Goal: Task Accomplishment & Management: Manage account settings

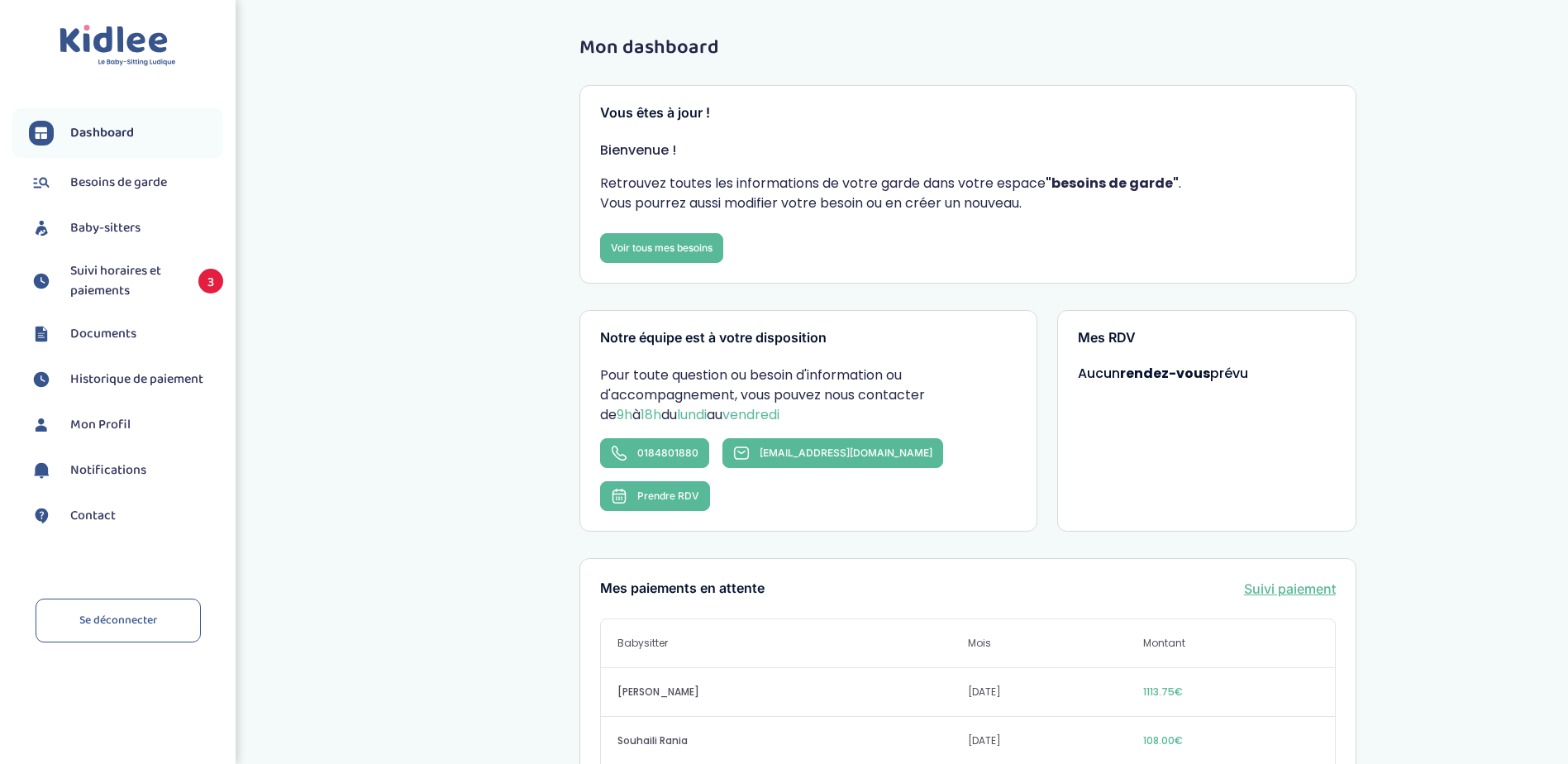
click at [109, 273] on span "Suivi horaires et paiements" at bounding box center [126, 282] width 111 height 40
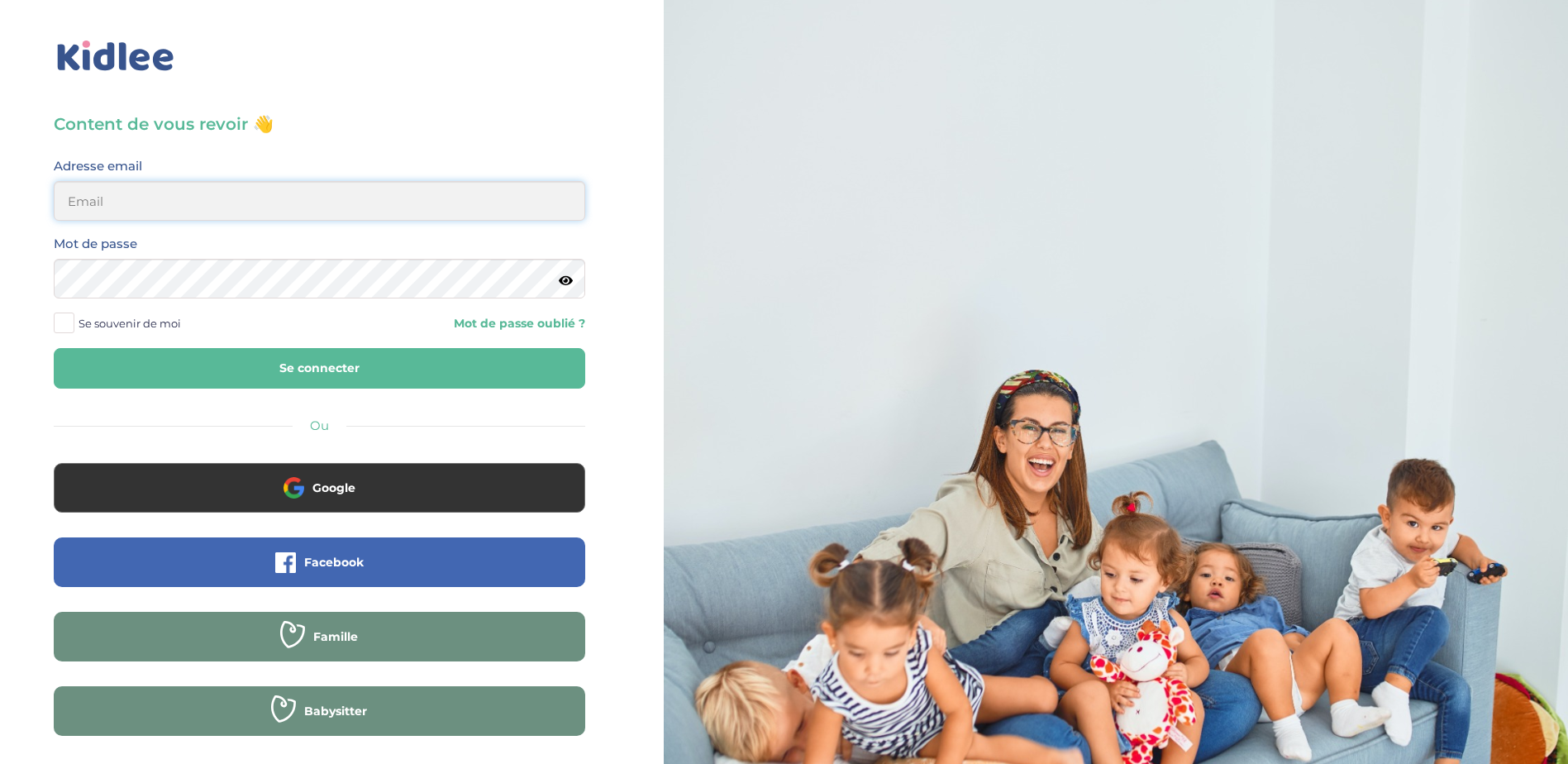
click at [253, 201] on input "email" at bounding box center [319, 201] width 531 height 40
type input "[EMAIL_ADDRESS][DOMAIN_NAME]"
click at [69, 316] on span at bounding box center [63, 322] width 21 height 21
click at [0, 0] on input "Se souvenir de moi" at bounding box center [0, 0] width 0 height 0
click at [251, 363] on button "Se connecter" at bounding box center [319, 368] width 531 height 41
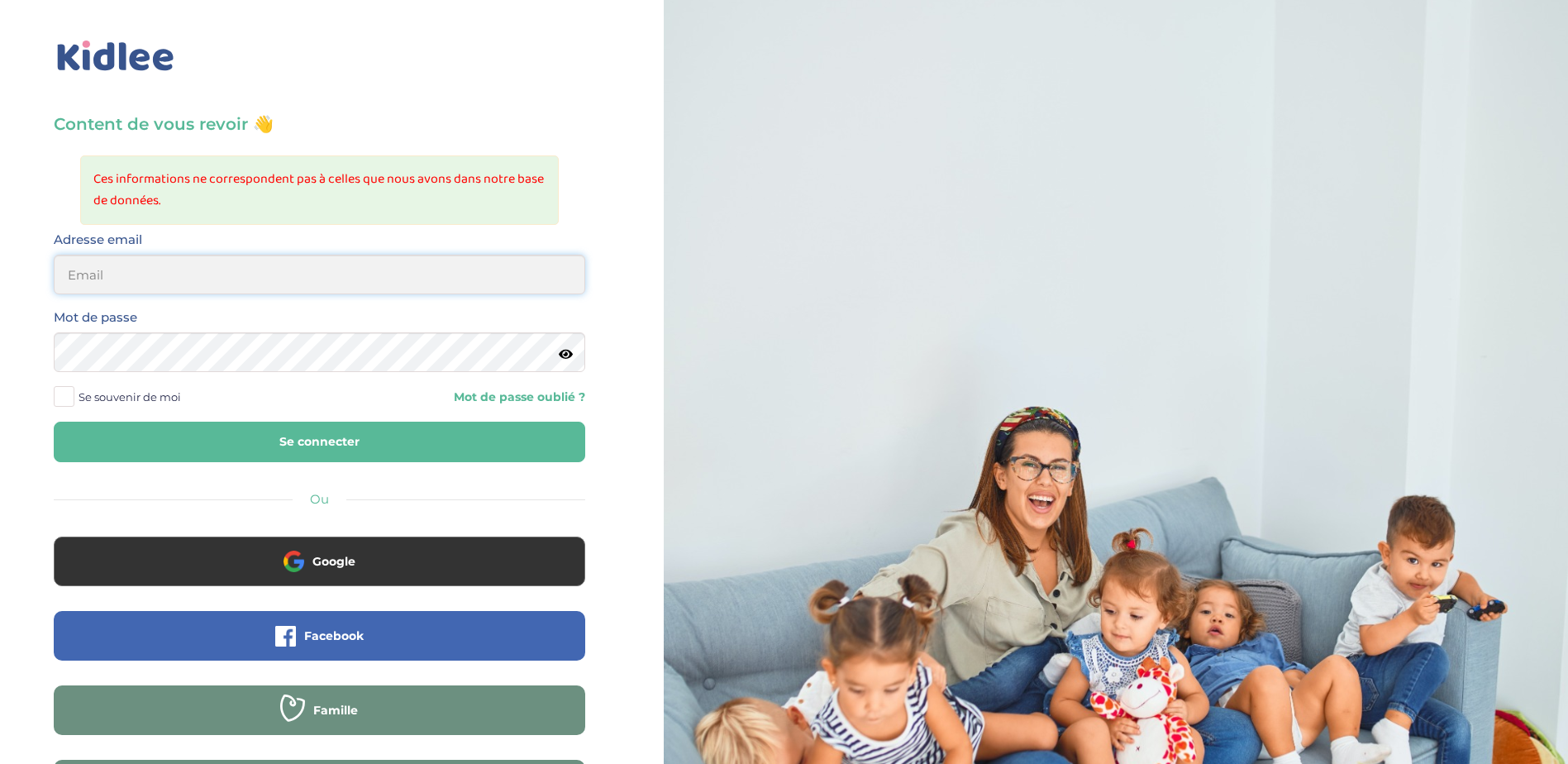
click at [340, 277] on input "email" at bounding box center [319, 274] width 531 height 40
type input "[EMAIL_ADDRESS][DOMAIN_NAME]"
click at [60, 387] on span at bounding box center [63, 396] width 21 height 21
click at [0, 0] on input "Se souvenir de moi" at bounding box center [0, 0] width 0 height 0
click at [308, 449] on button "Se connecter" at bounding box center [319, 442] width 531 height 41
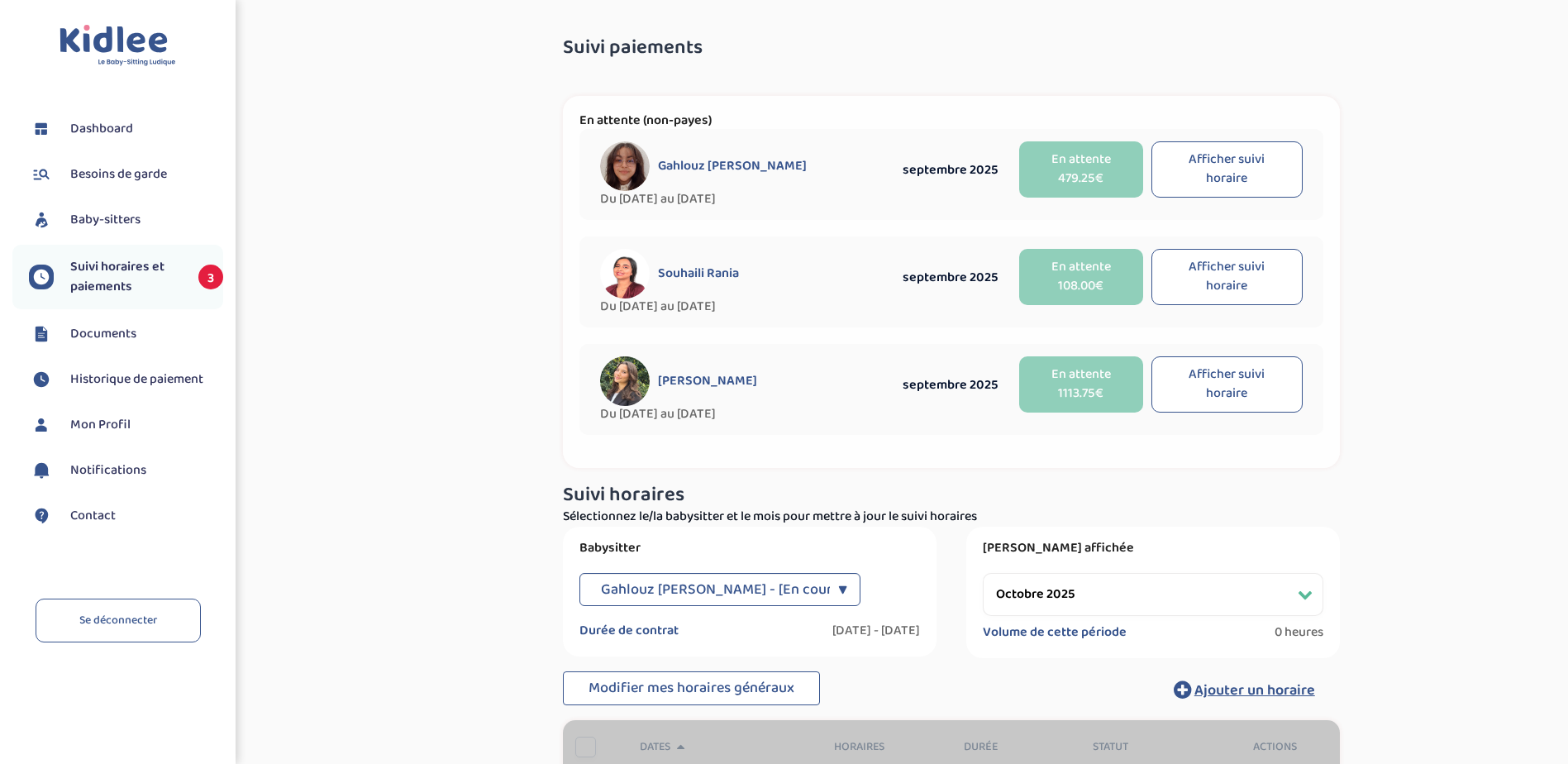
select select "octobre 2025"
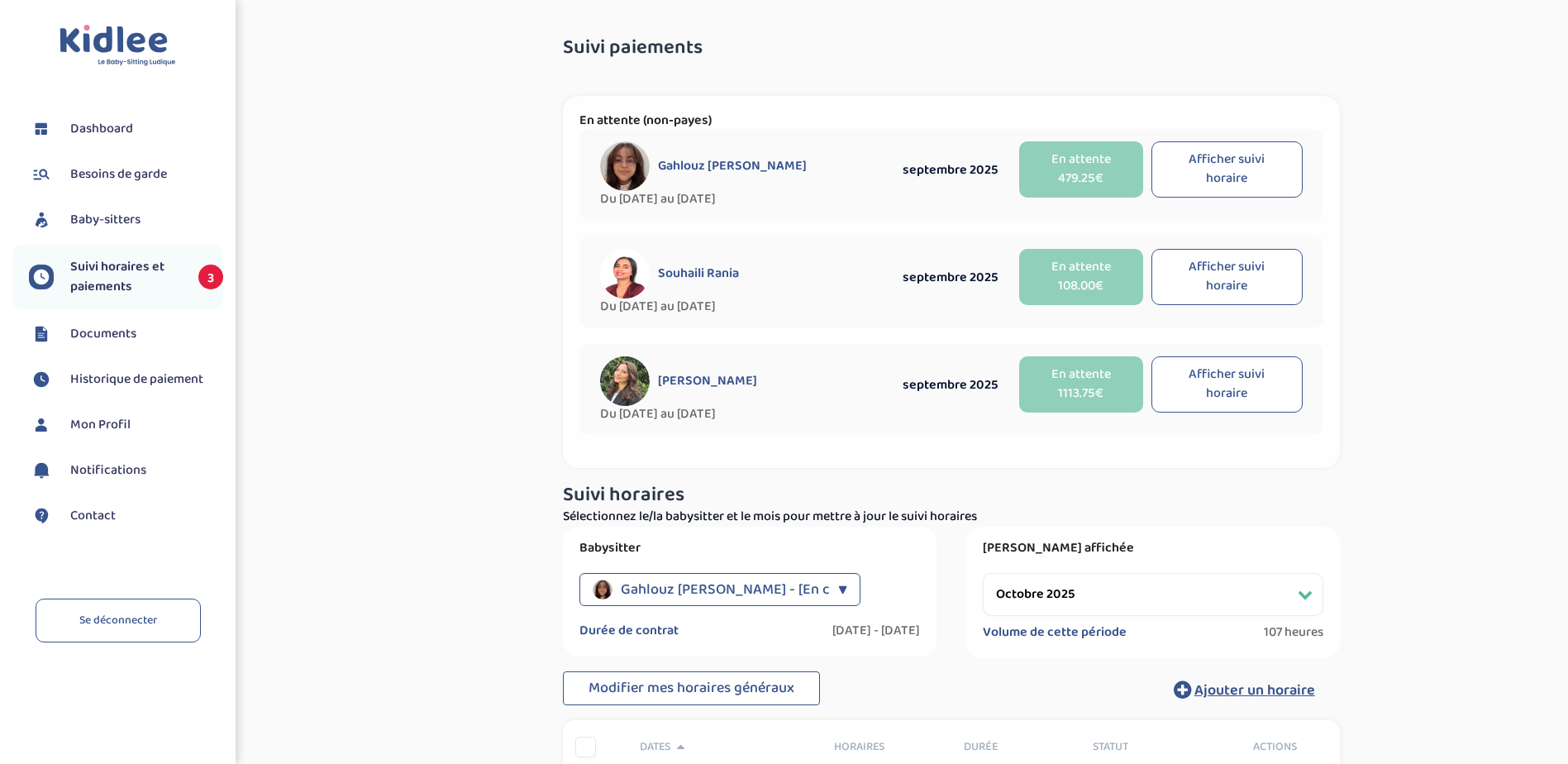
click at [81, 277] on span "Suivi horaires et paiements" at bounding box center [126, 277] width 111 height 40
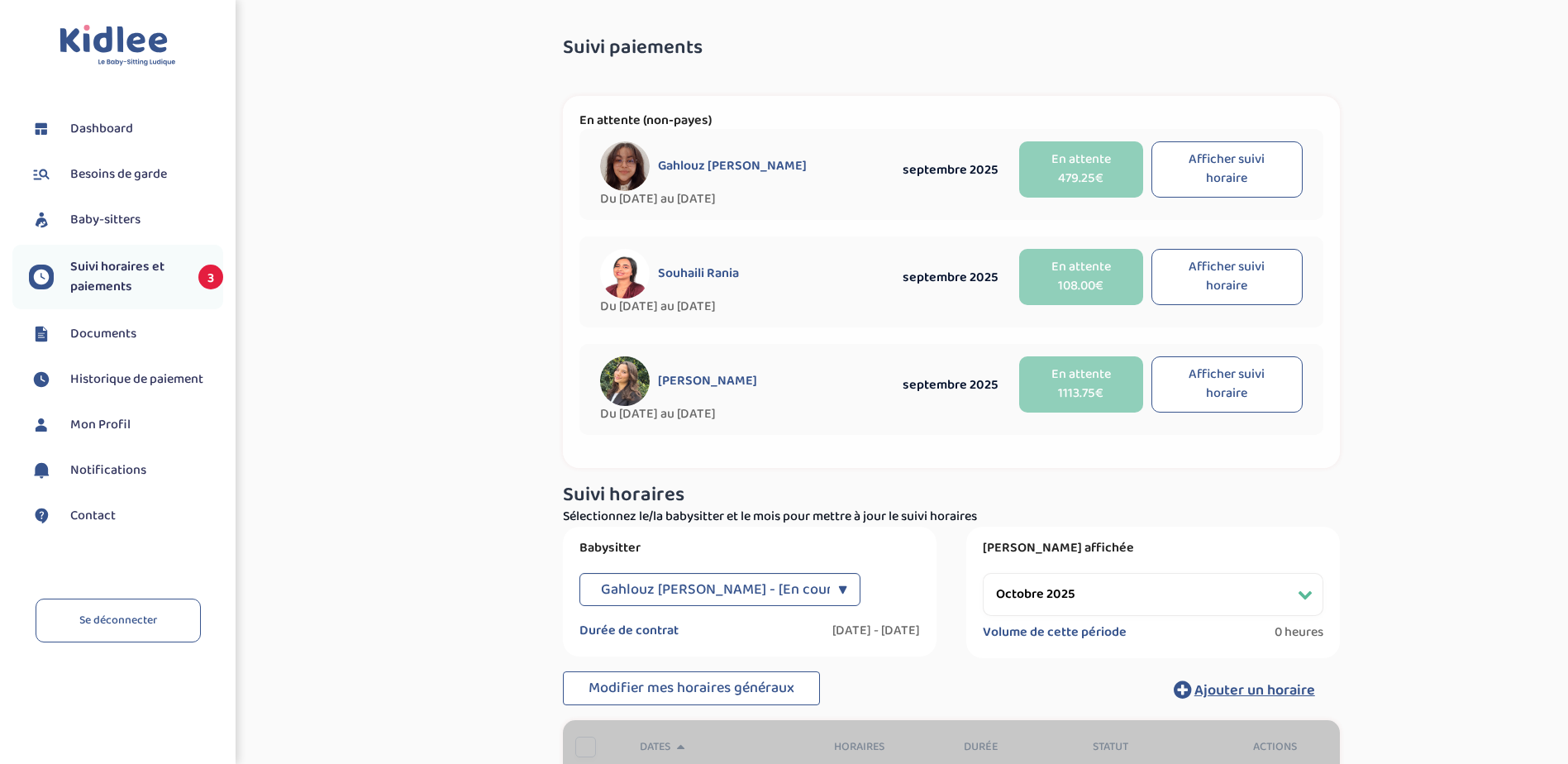
select select "octobre 2025"
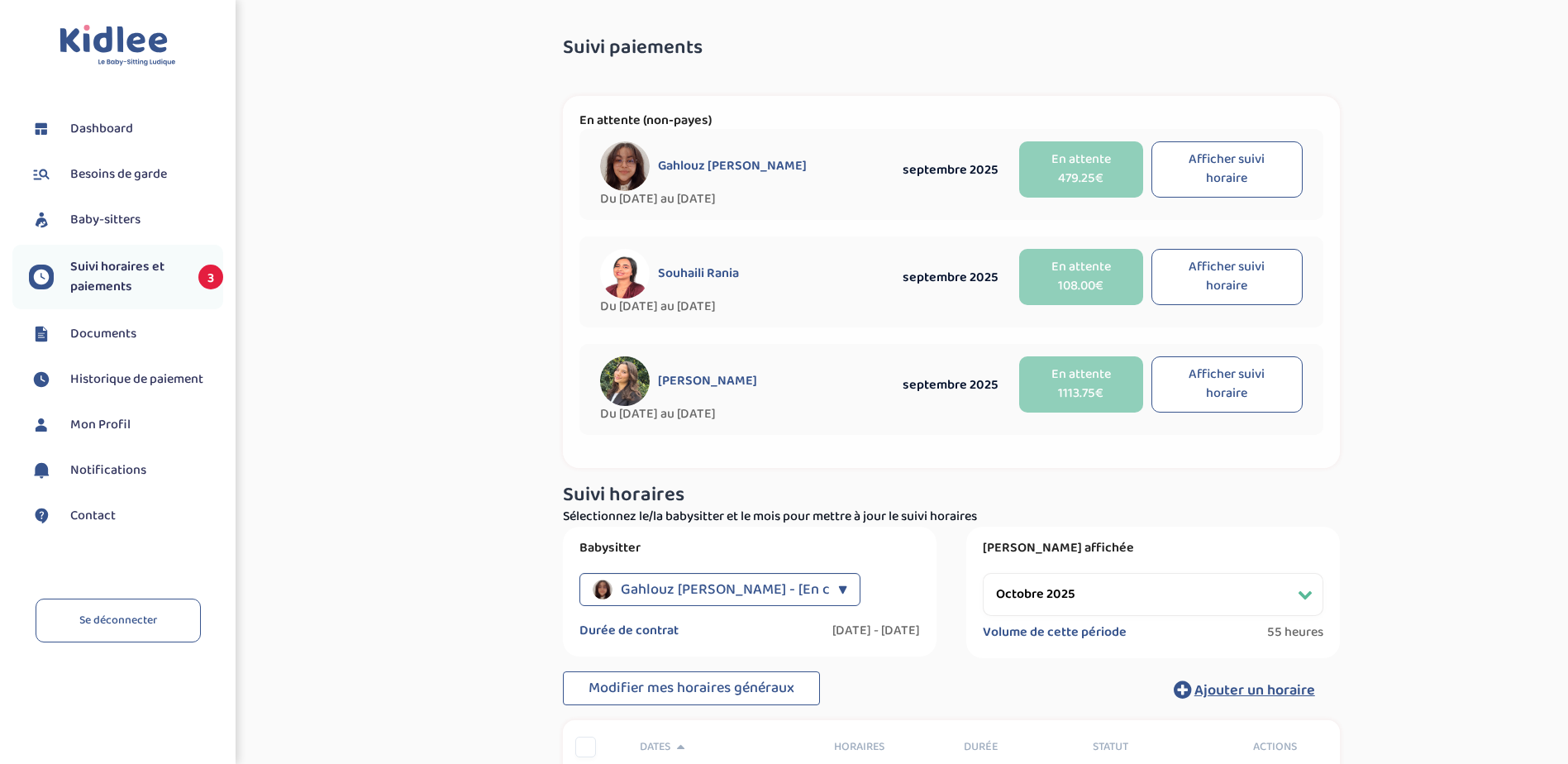
scroll to position [82, 0]
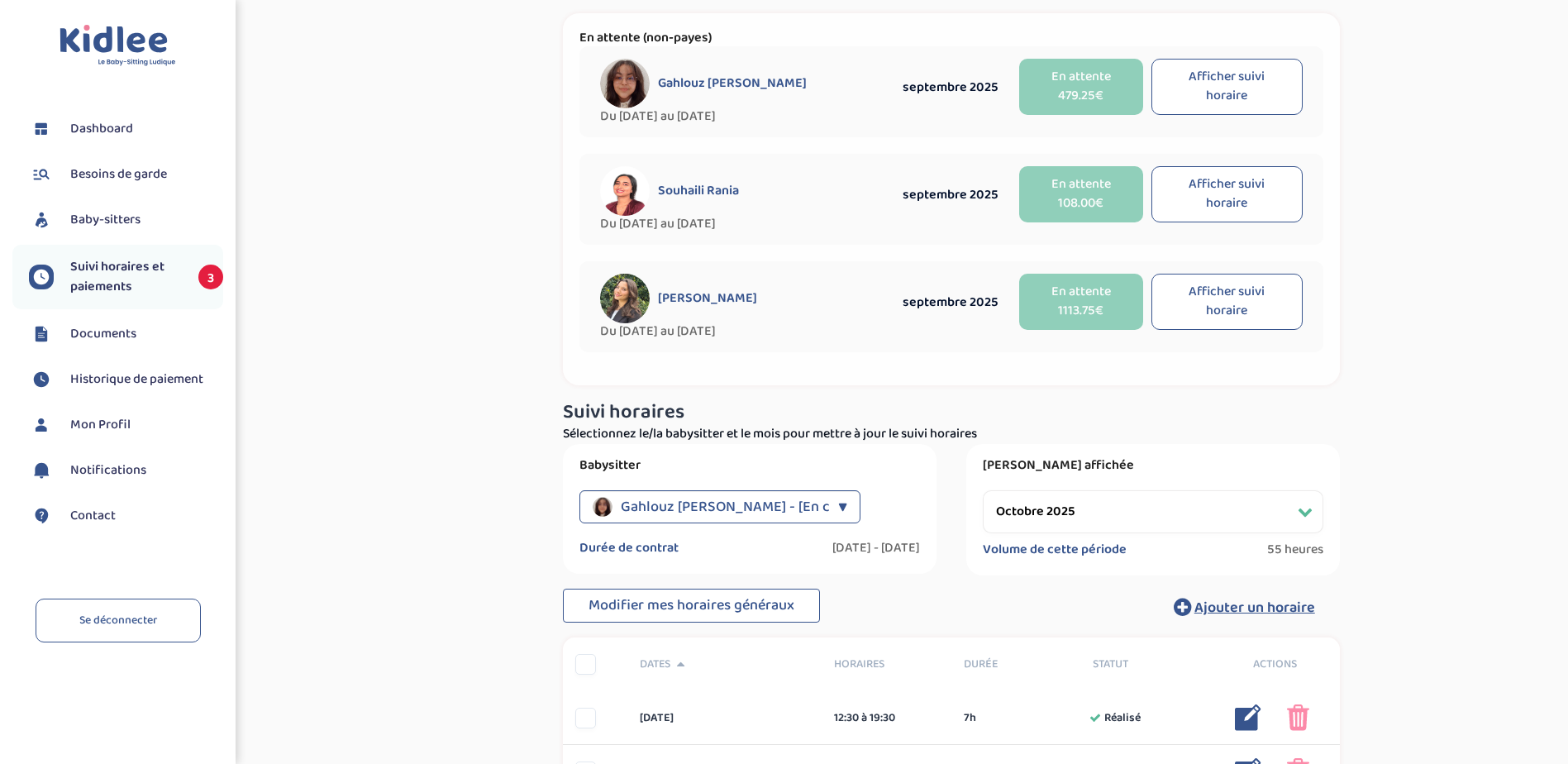
click at [839, 501] on div "▼" at bounding box center [843, 506] width 9 height 33
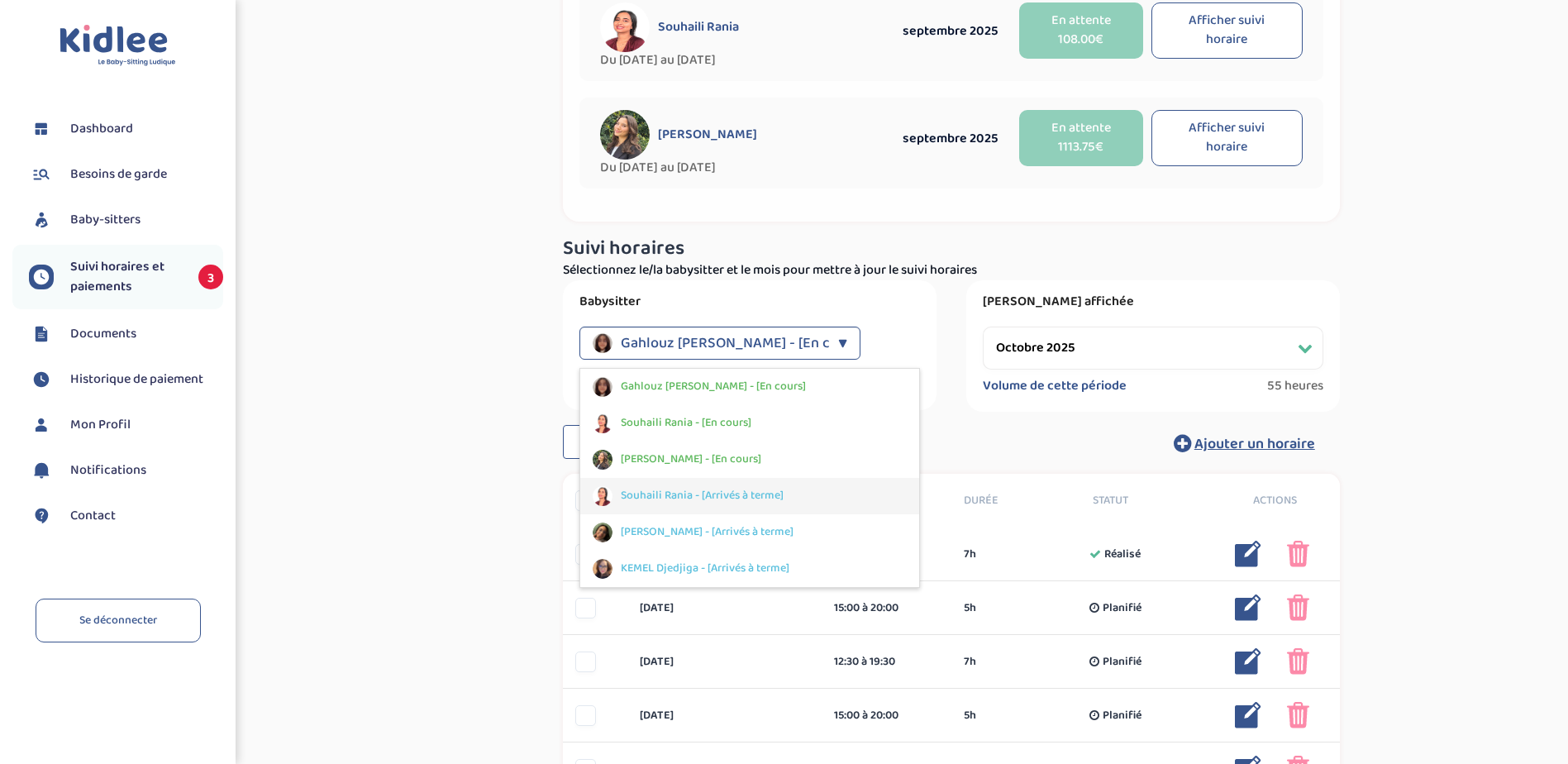
scroll to position [248, 0]
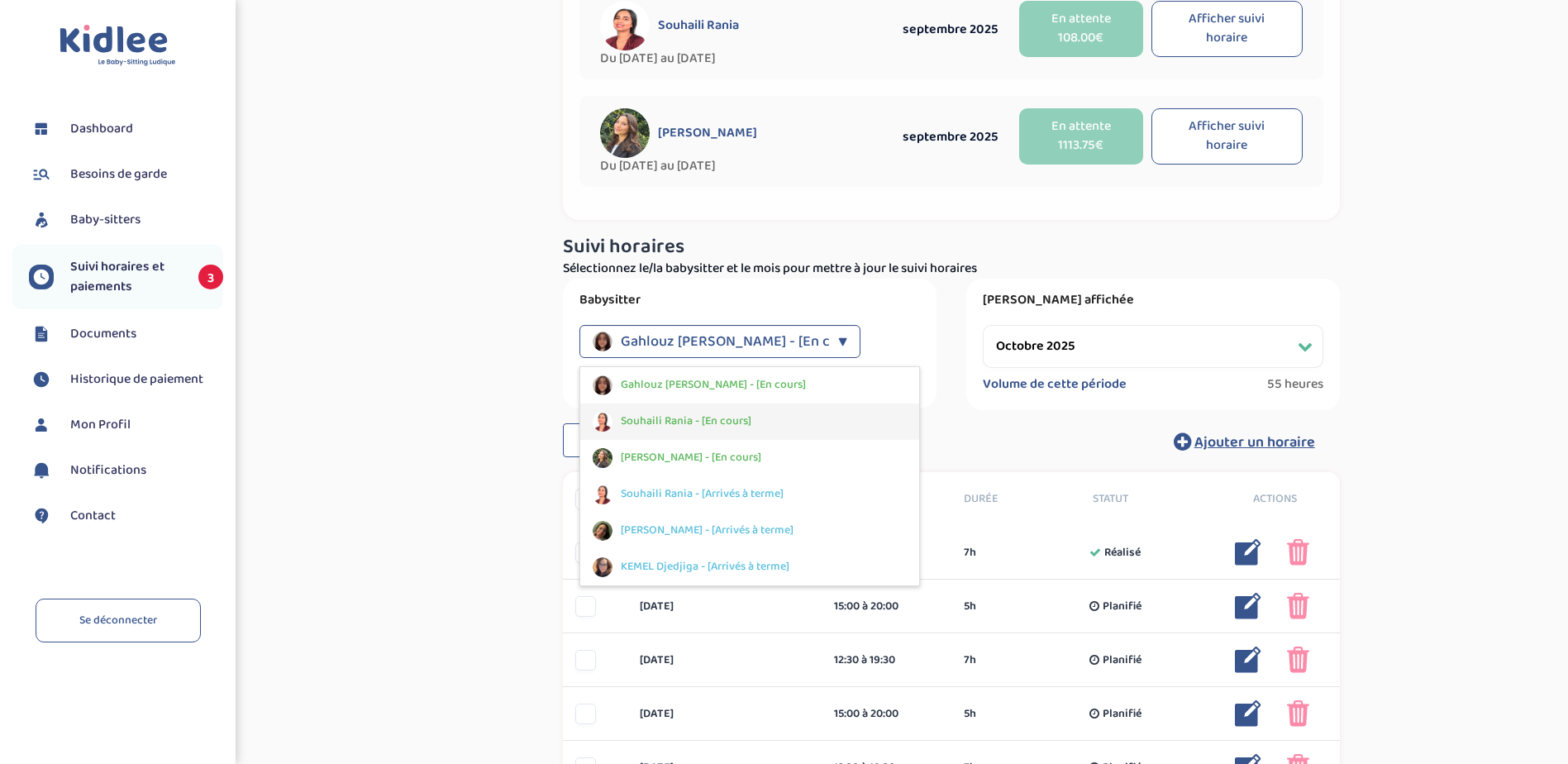
click at [736, 413] on span "Souhaili Rania - [En cours]" at bounding box center [686, 421] width 130 height 17
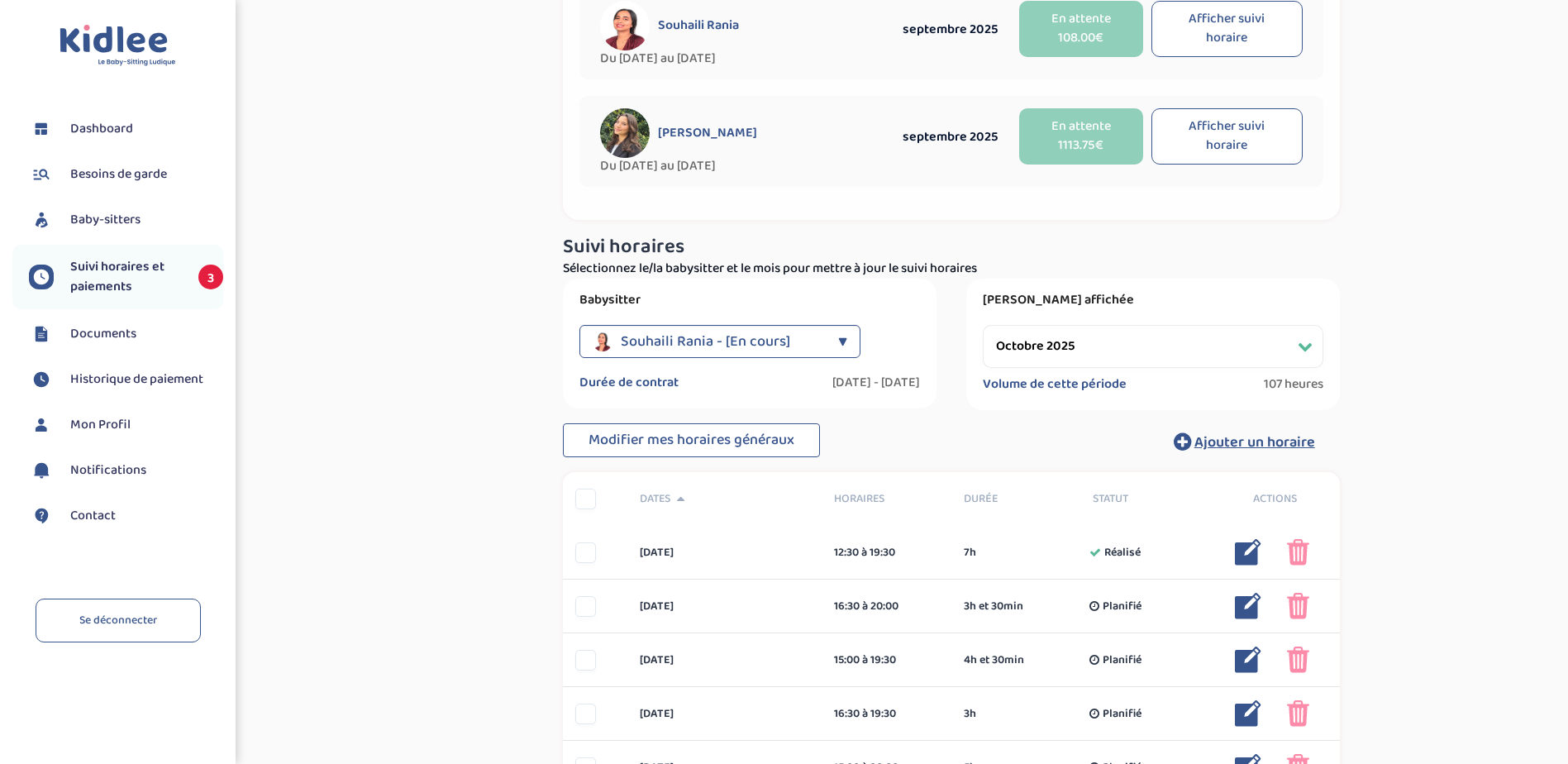
click at [838, 336] on div "▼" at bounding box center [843, 341] width 9 height 33
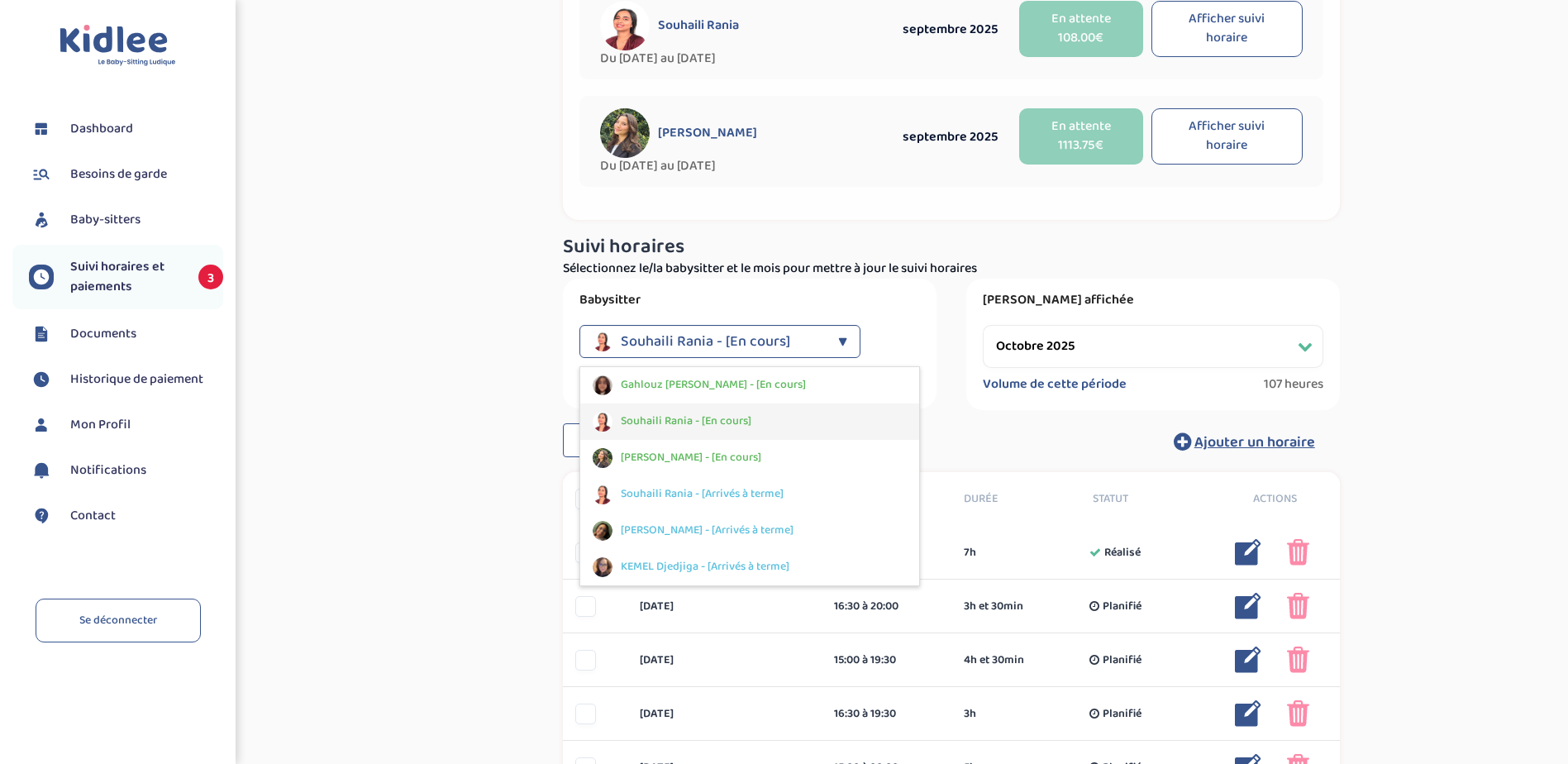
click at [770, 417] on div "Souhaili Rania - [En cours]" at bounding box center [750, 422] width 339 height 36
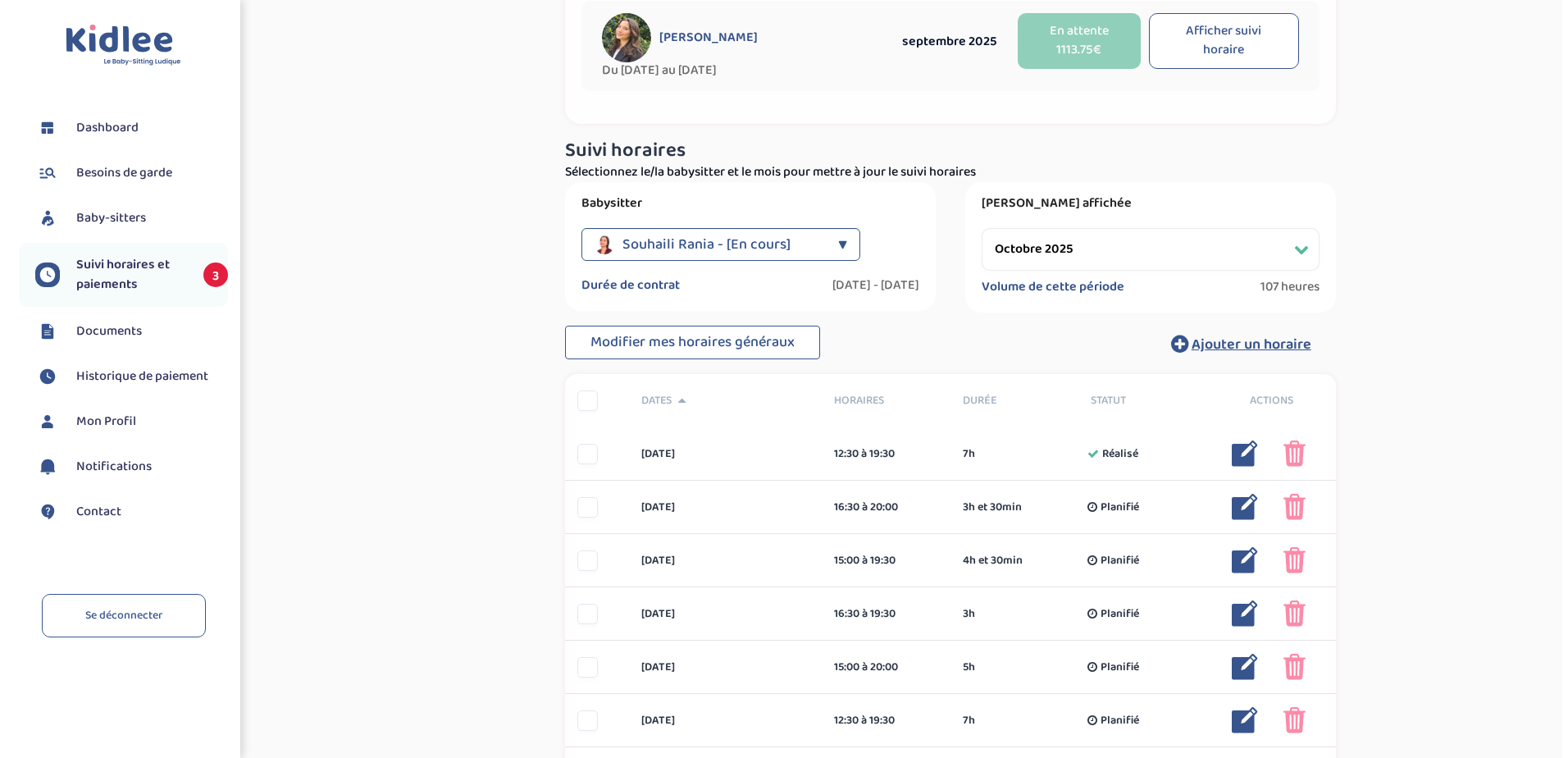
scroll to position [328, 0]
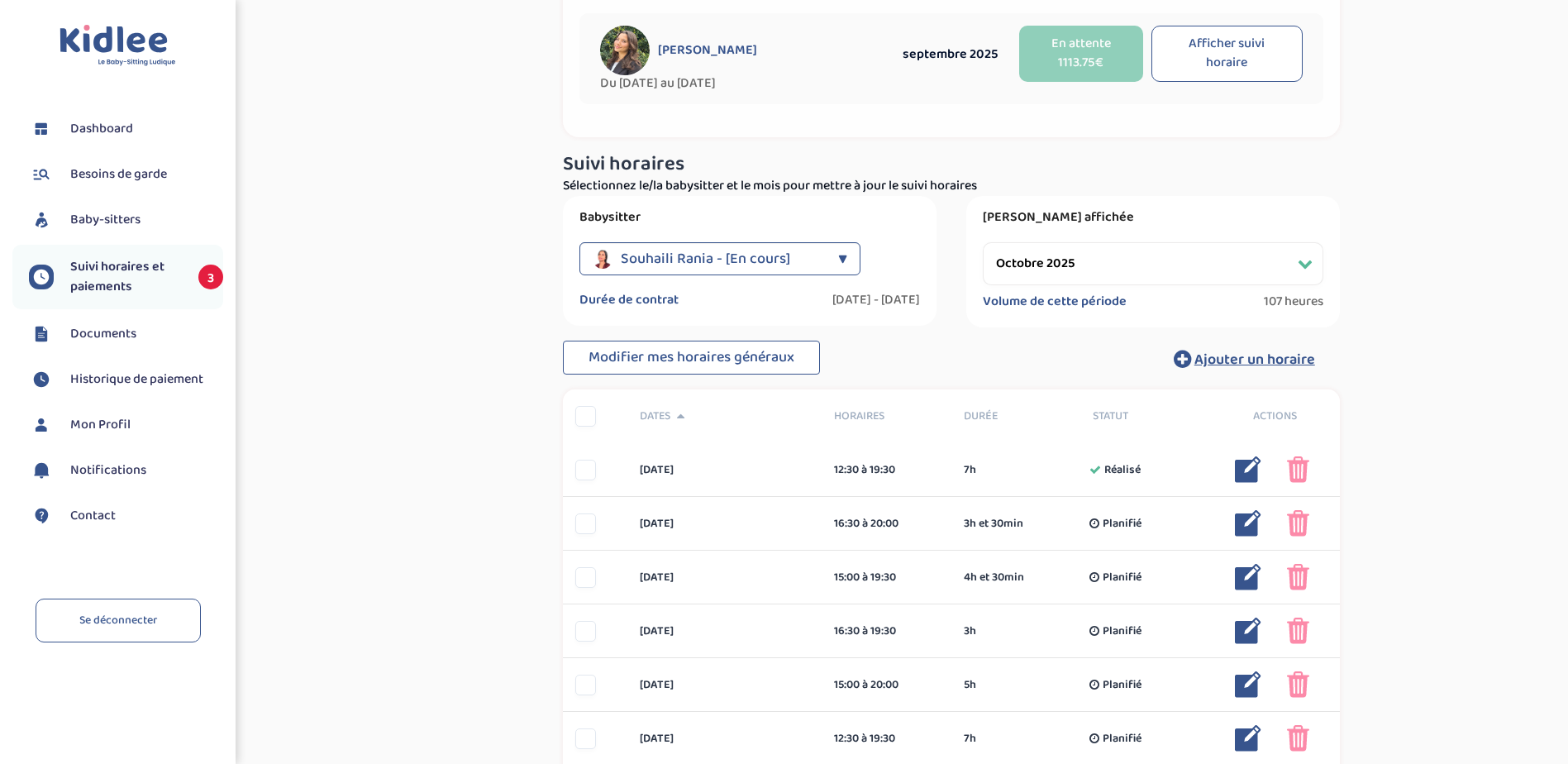
click at [590, 412] on div at bounding box center [585, 415] width 21 height 21
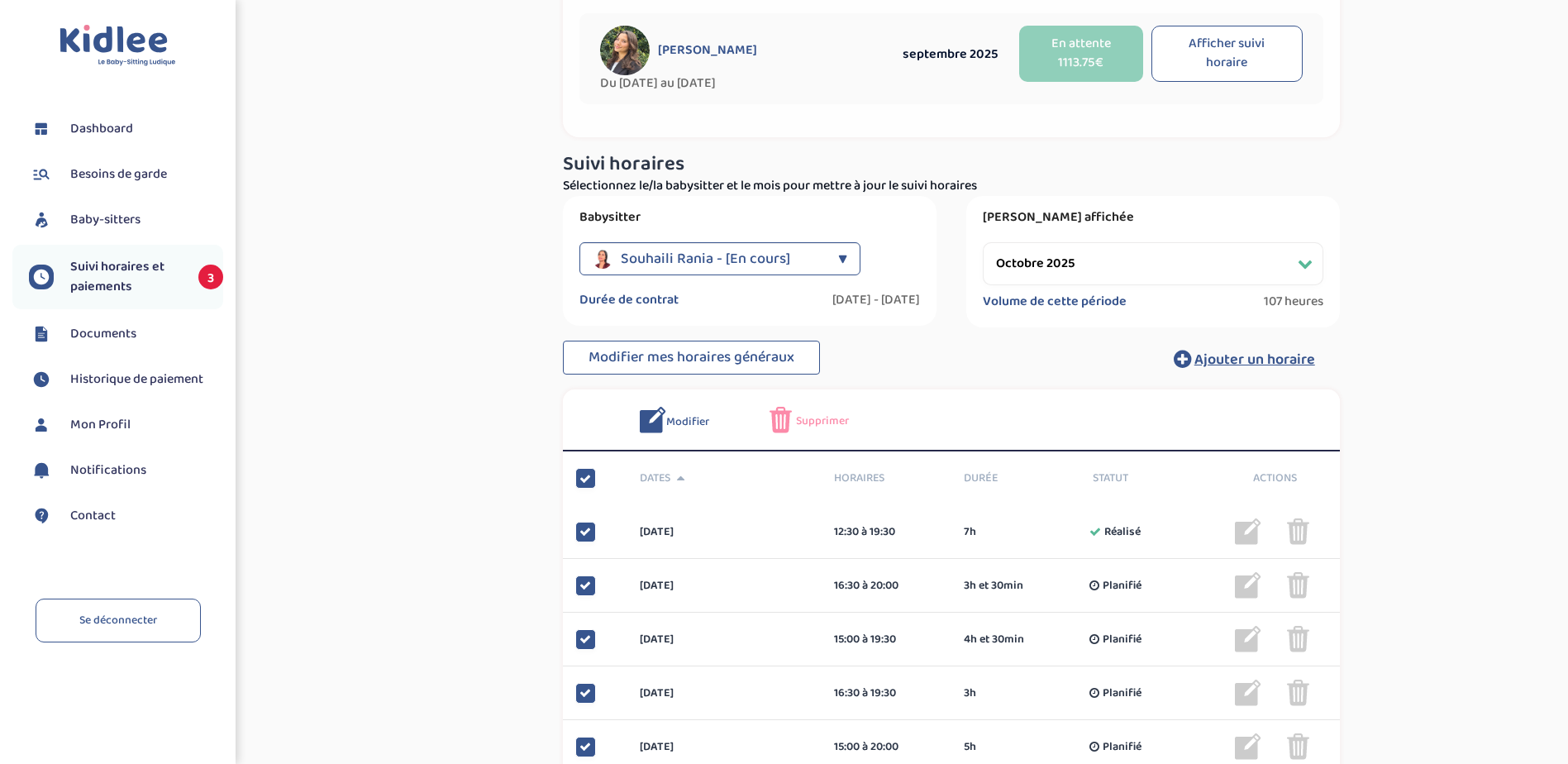
click at [819, 418] on span "Supprimer" at bounding box center [822, 421] width 53 height 17
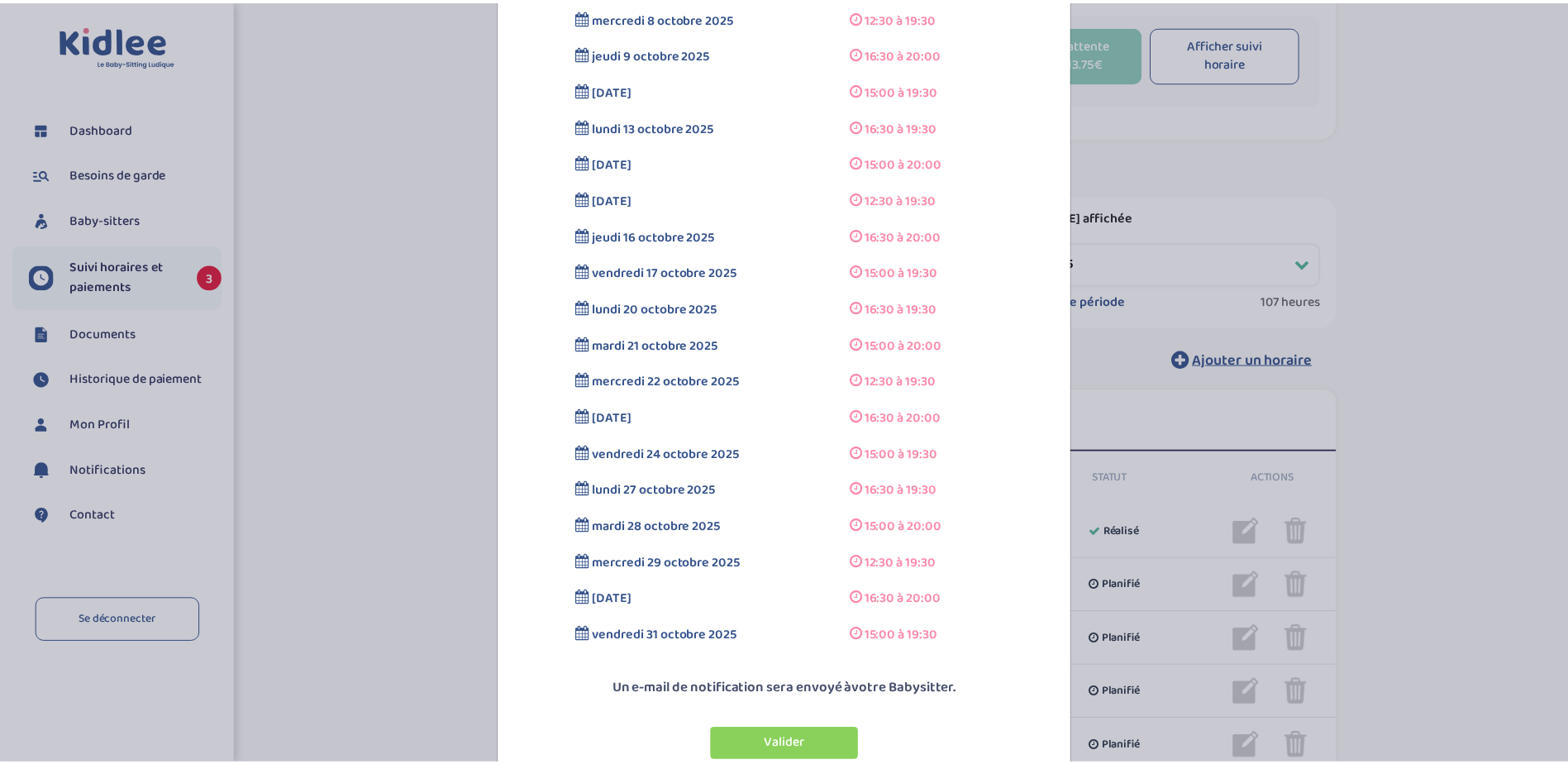
scroll to position [360, 0]
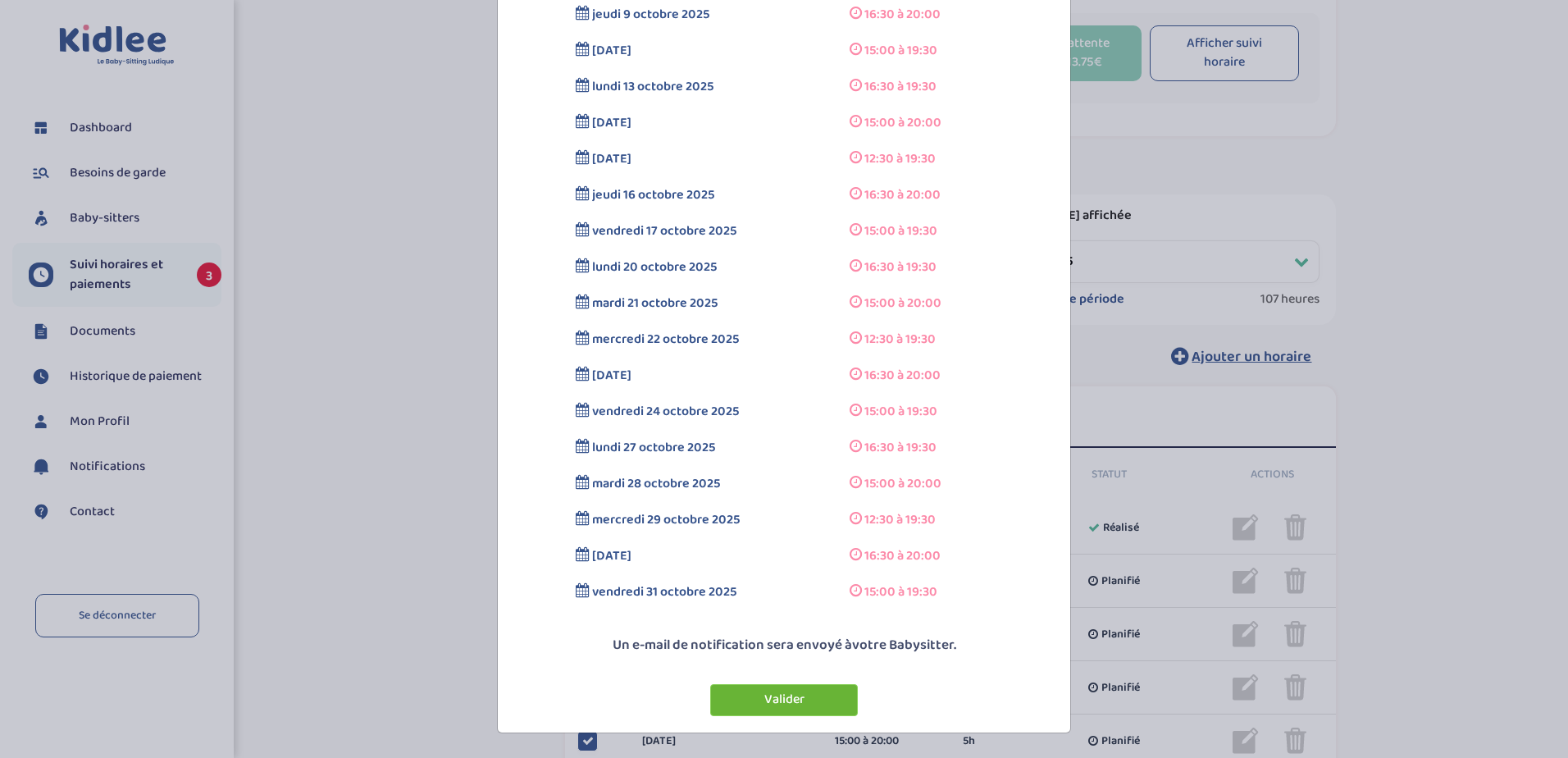
click at [780, 692] on button "Valider" at bounding box center [784, 700] width 147 height 32
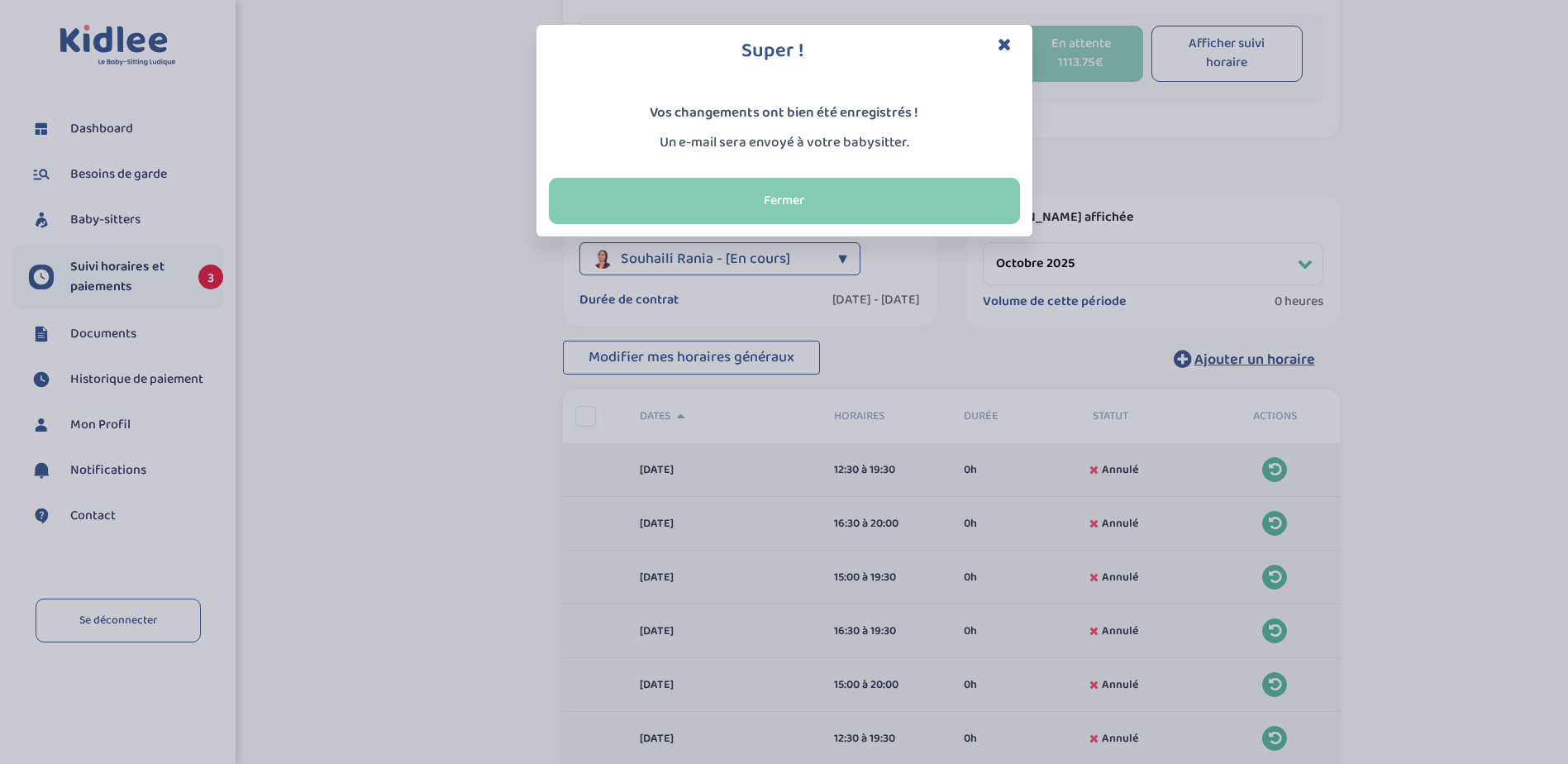
click at [875, 206] on button "Fermer" at bounding box center [784, 200] width 471 height 46
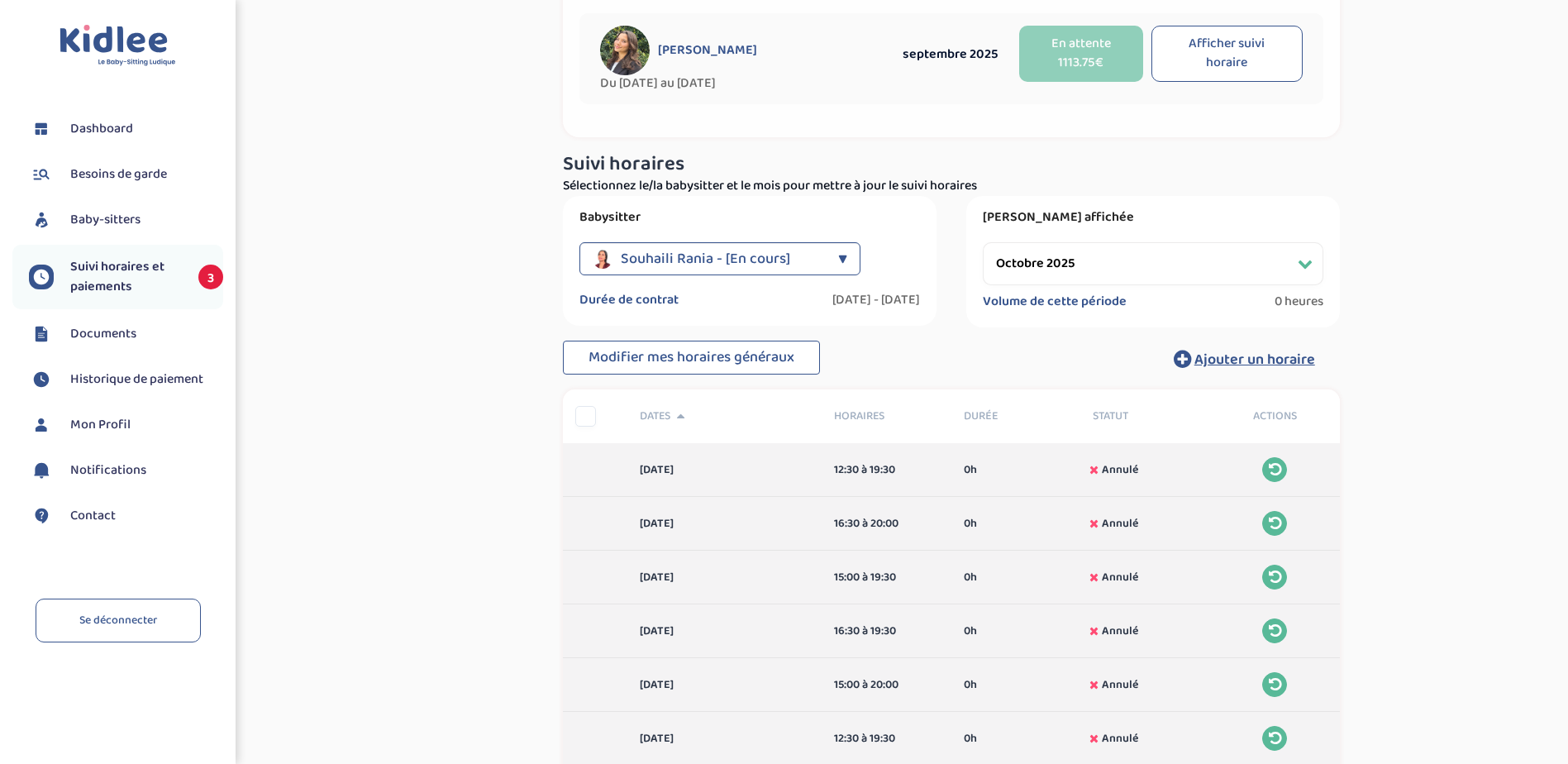
click at [841, 256] on div "▼" at bounding box center [843, 259] width 9 height 33
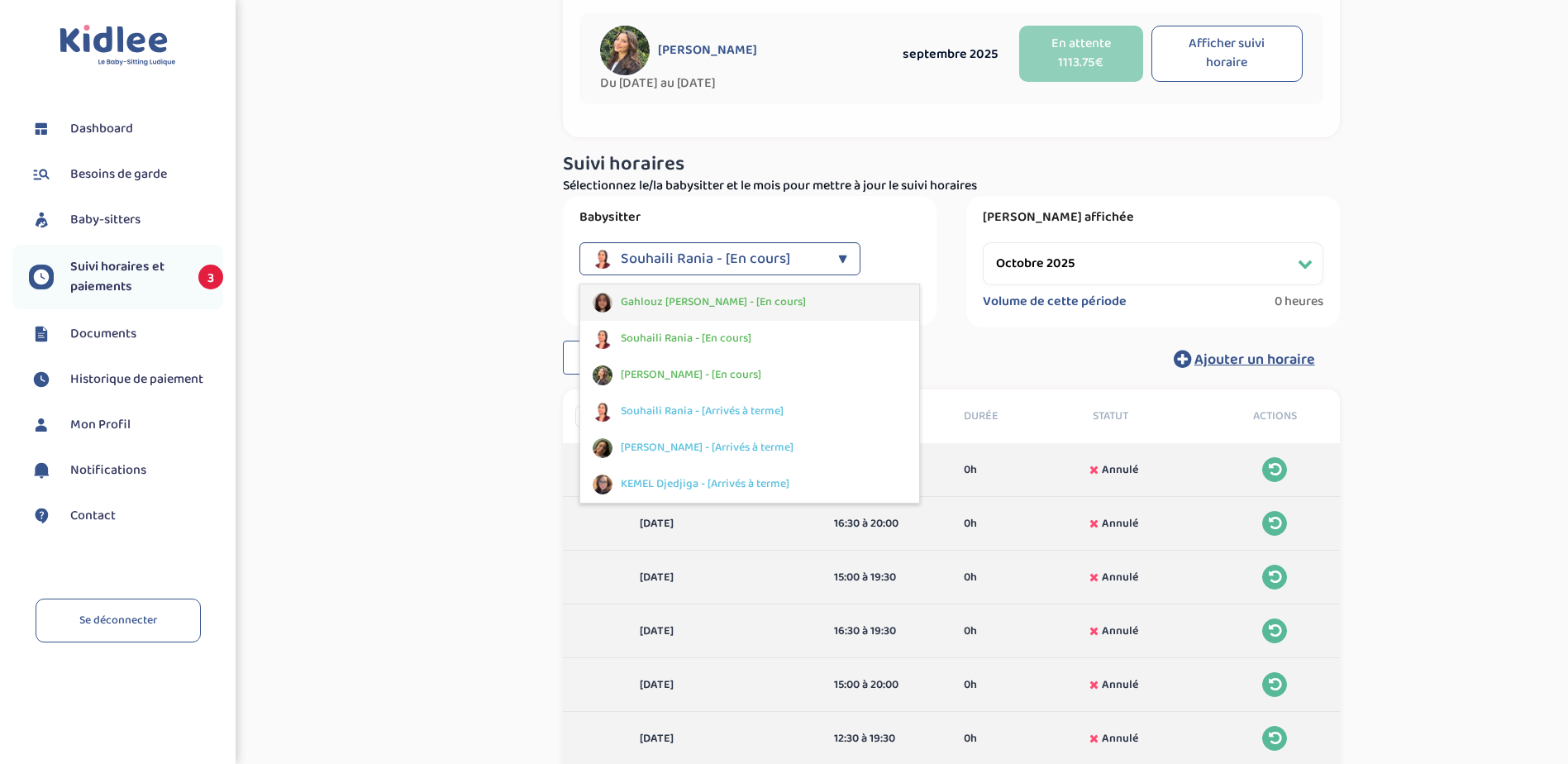
click at [711, 296] on span "Gahlouz Elena - [En cours]" at bounding box center [713, 301] width 186 height 17
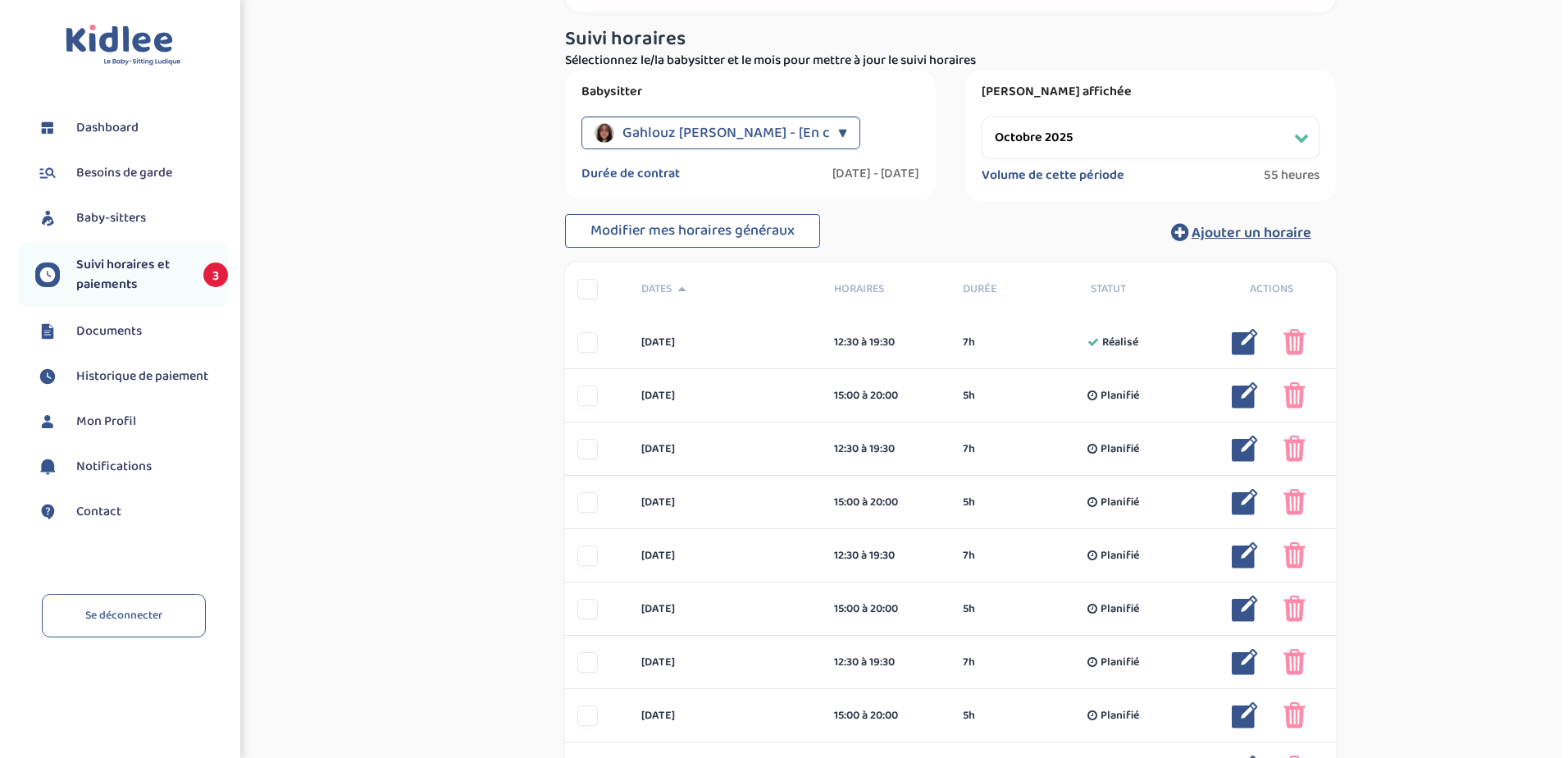
scroll to position [492, 0]
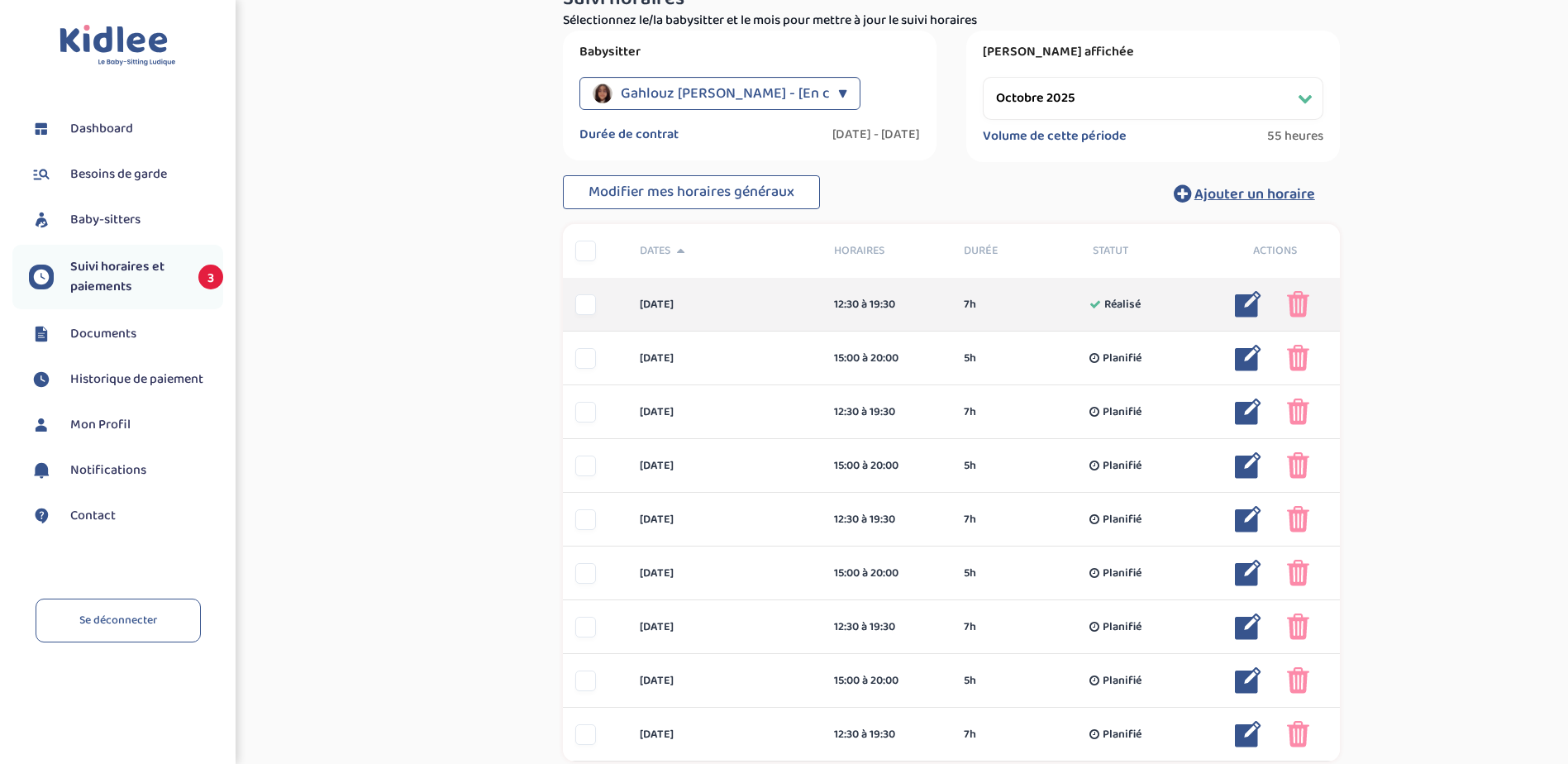
click at [1249, 301] on img at bounding box center [1248, 303] width 26 height 26
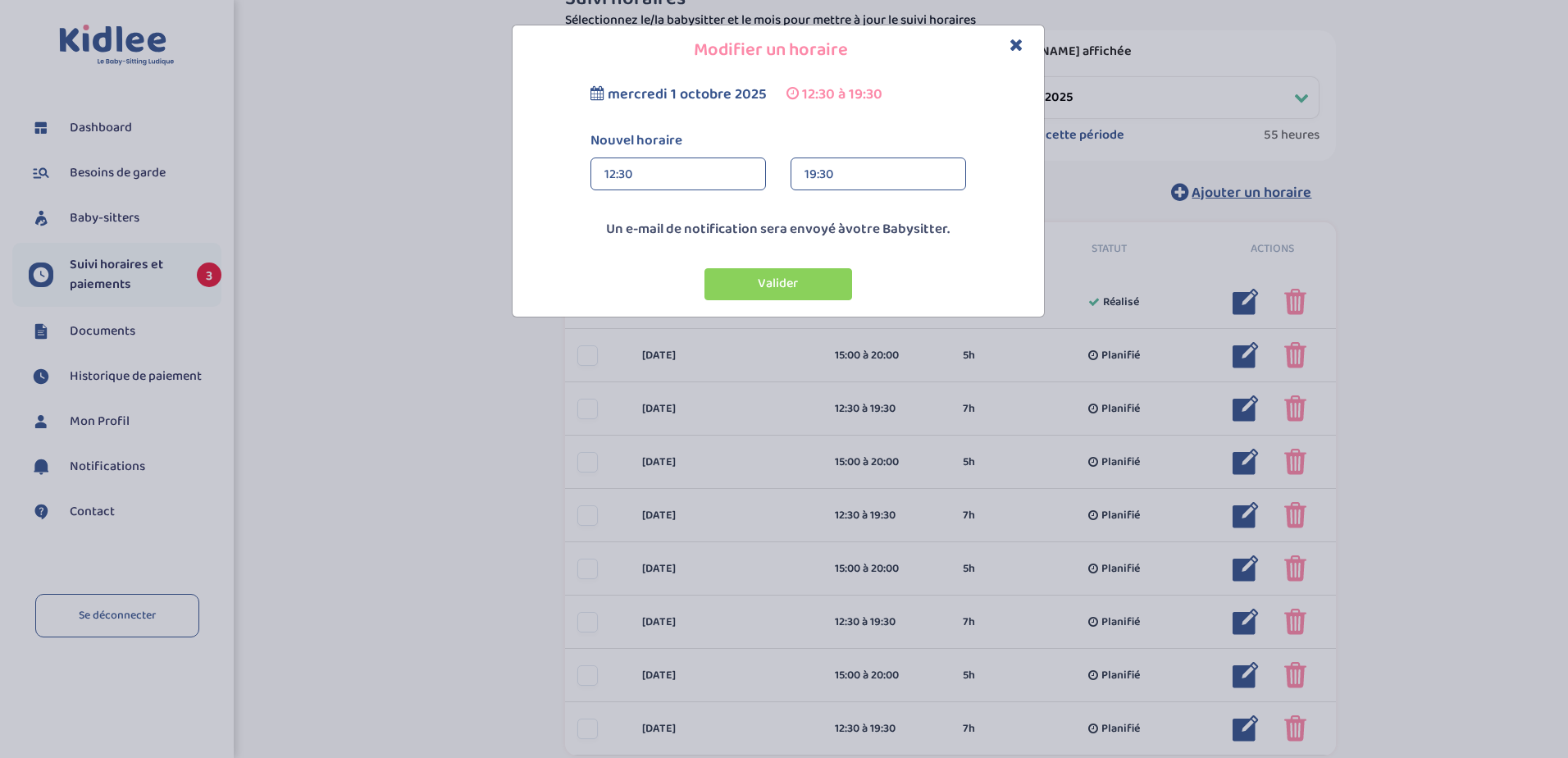
click at [868, 174] on div "19:30" at bounding box center [878, 174] width 147 height 33
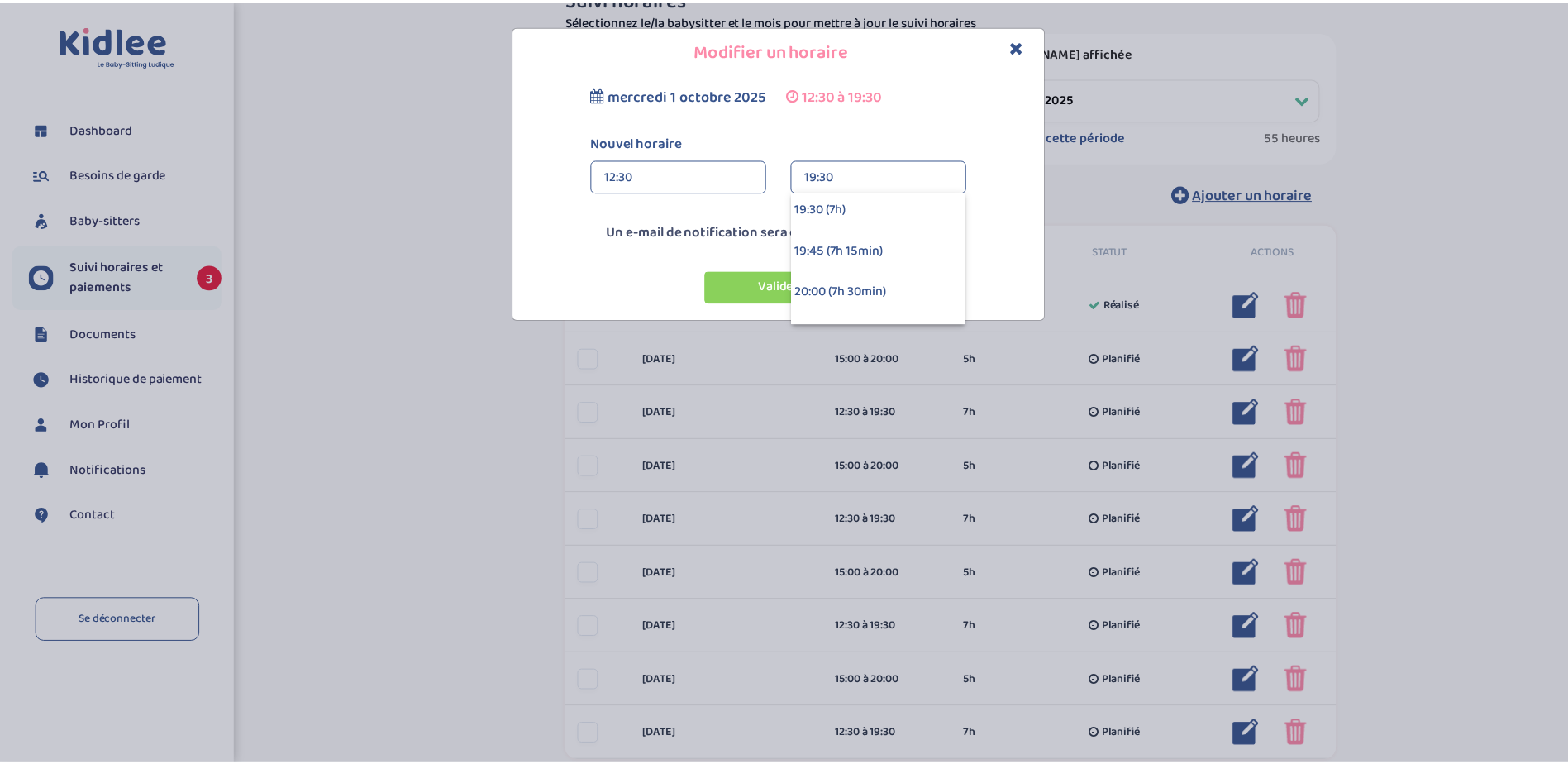
scroll to position [1157, 0]
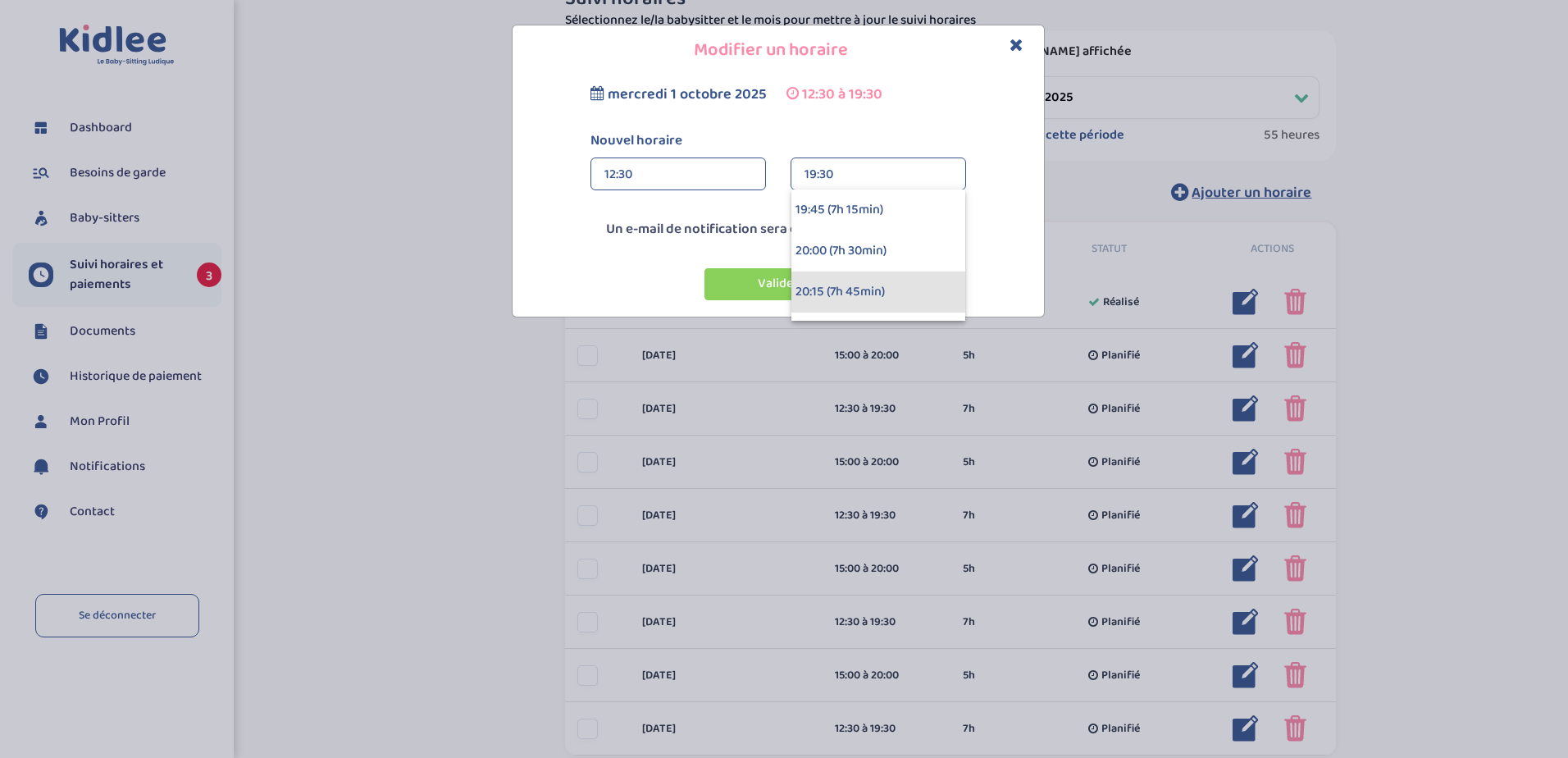
click at [895, 288] on div "20:15 (7h 45min)" at bounding box center [878, 292] width 174 height 41
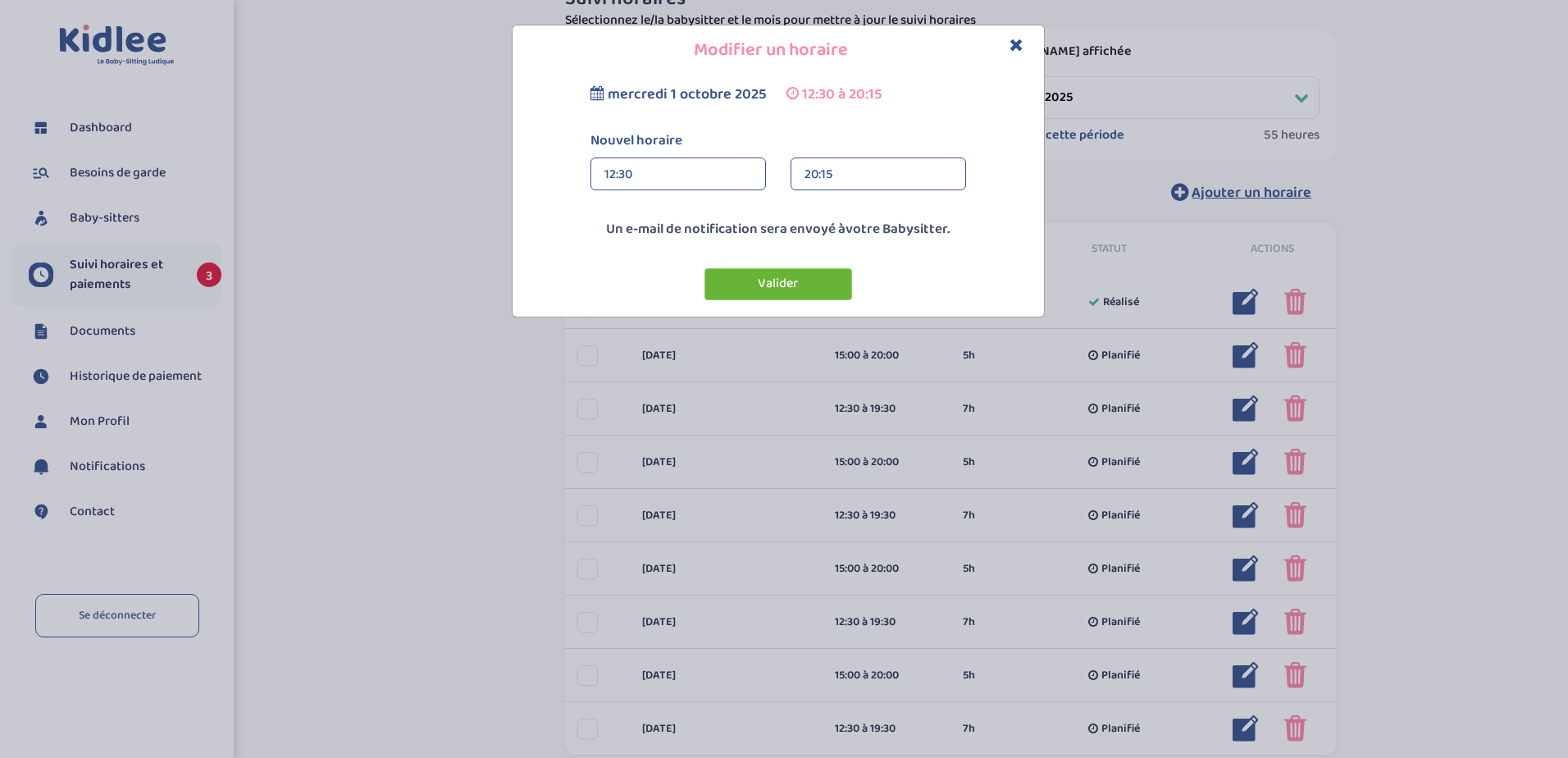
click at [781, 281] on button "Valider" at bounding box center [778, 285] width 147 height 32
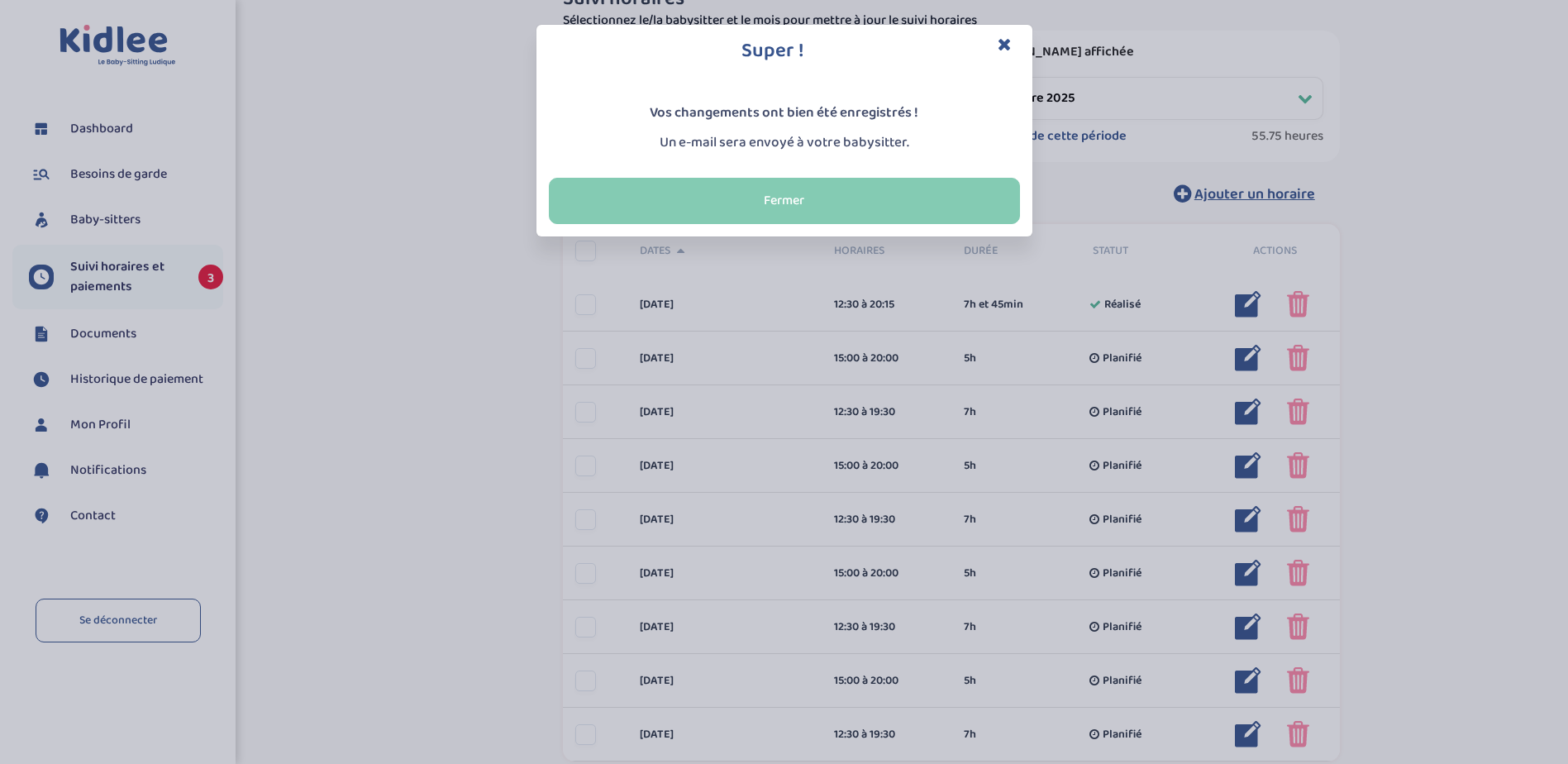
click at [966, 195] on button "Fermer" at bounding box center [784, 200] width 471 height 46
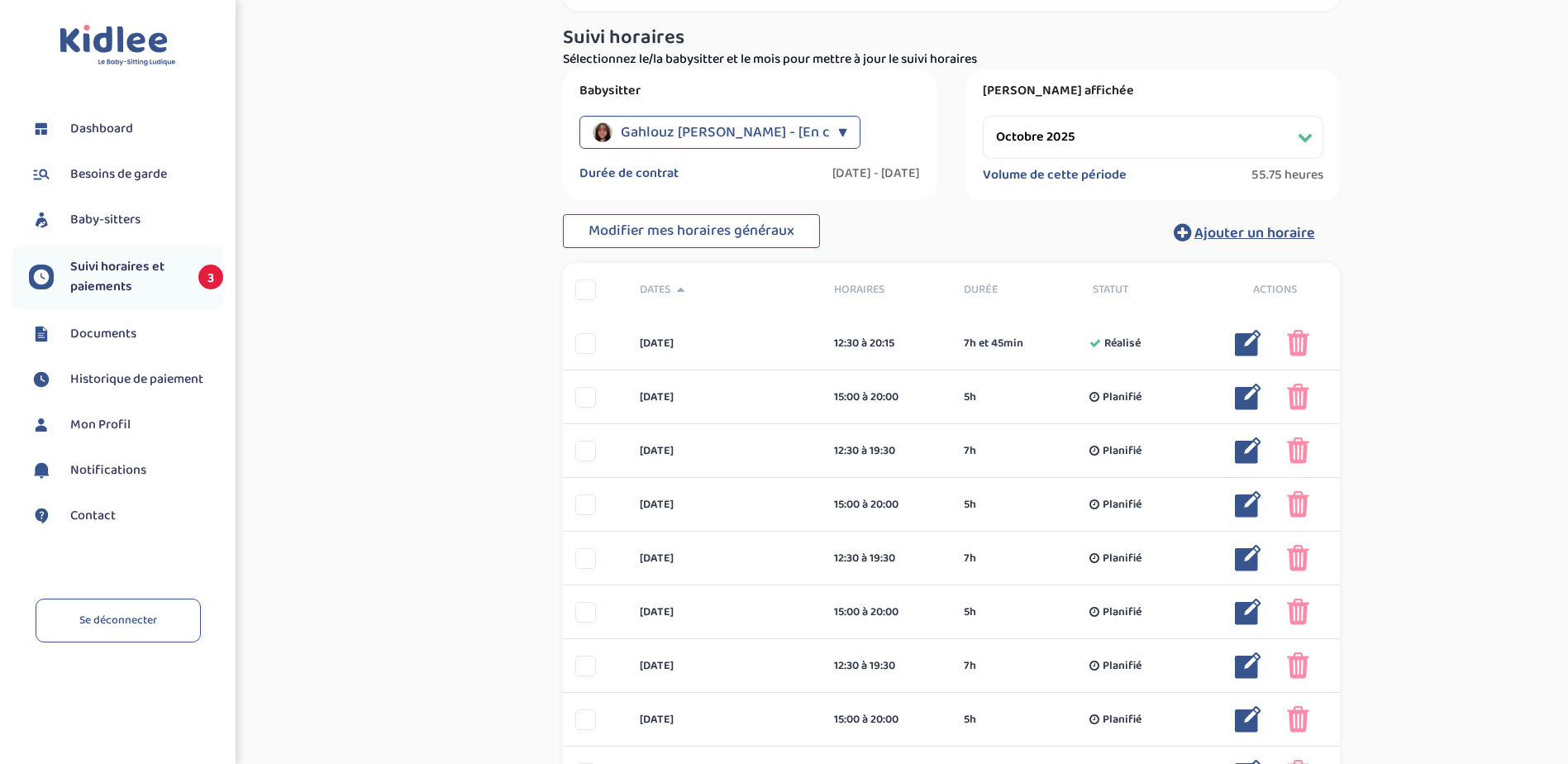
scroll to position [330, 0]
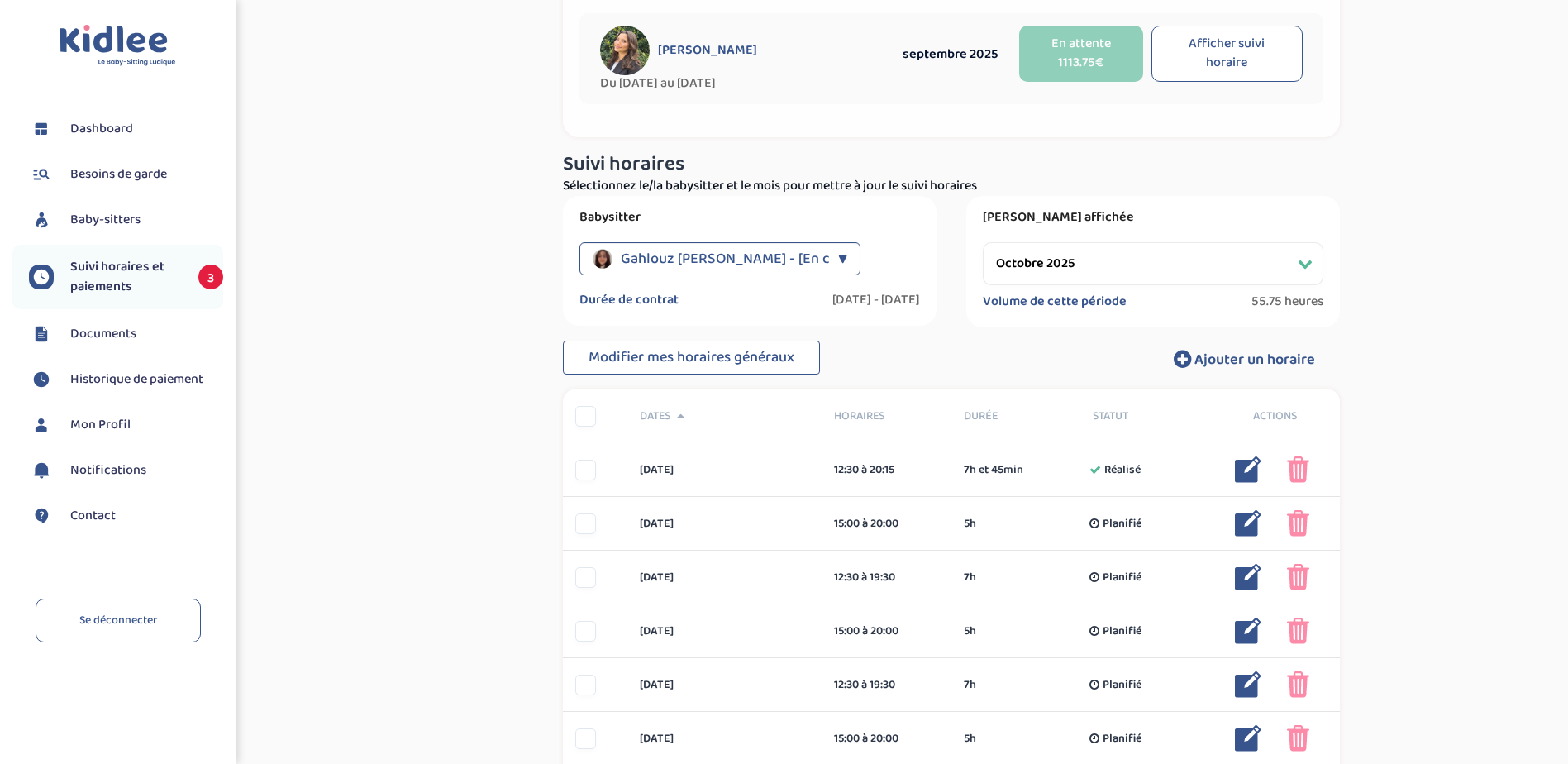
click at [838, 252] on div "▼" at bounding box center [843, 259] width 9 height 33
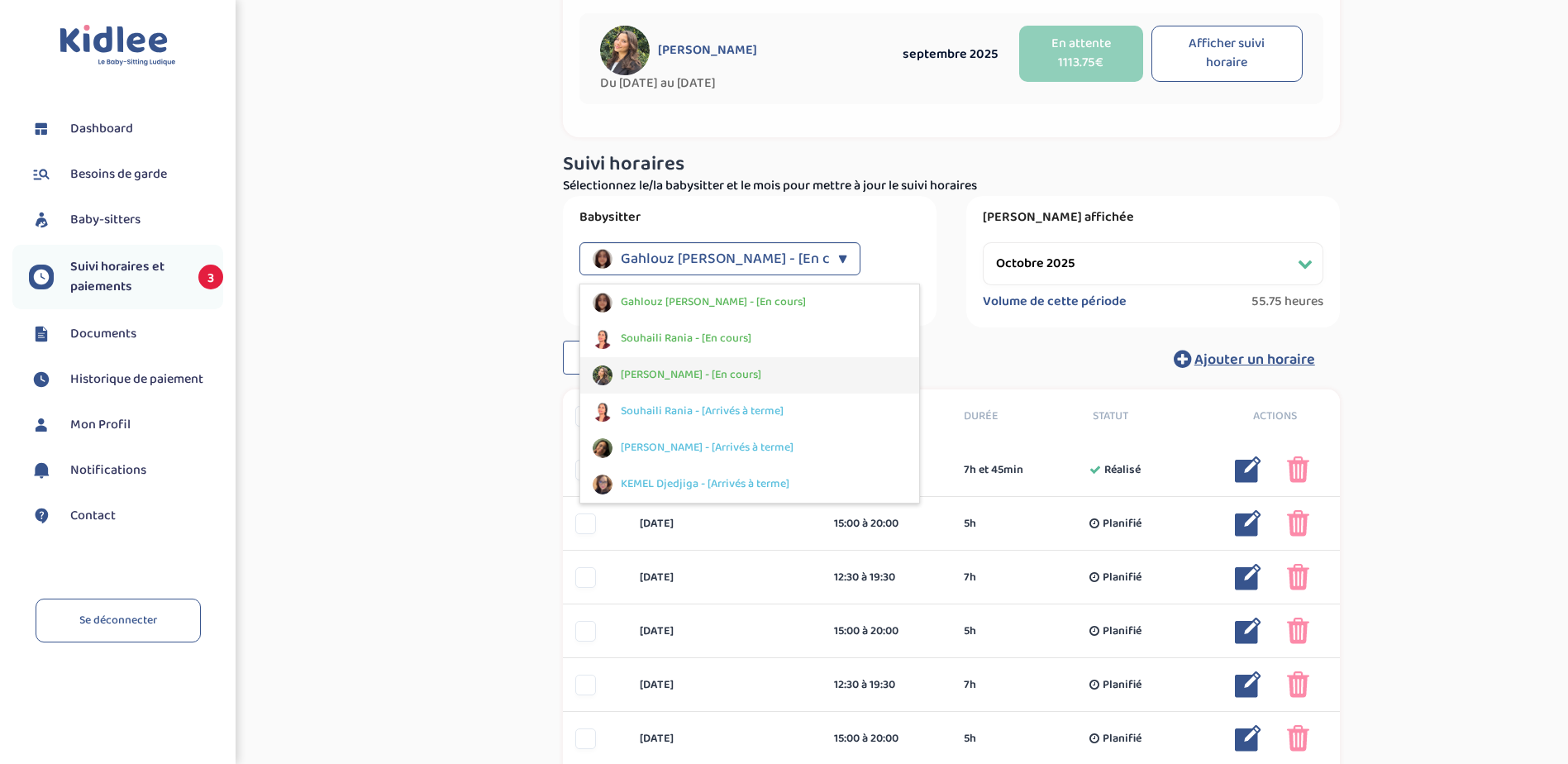
click at [771, 378] on div "Ungur Ioana - [En cours]" at bounding box center [750, 375] width 339 height 36
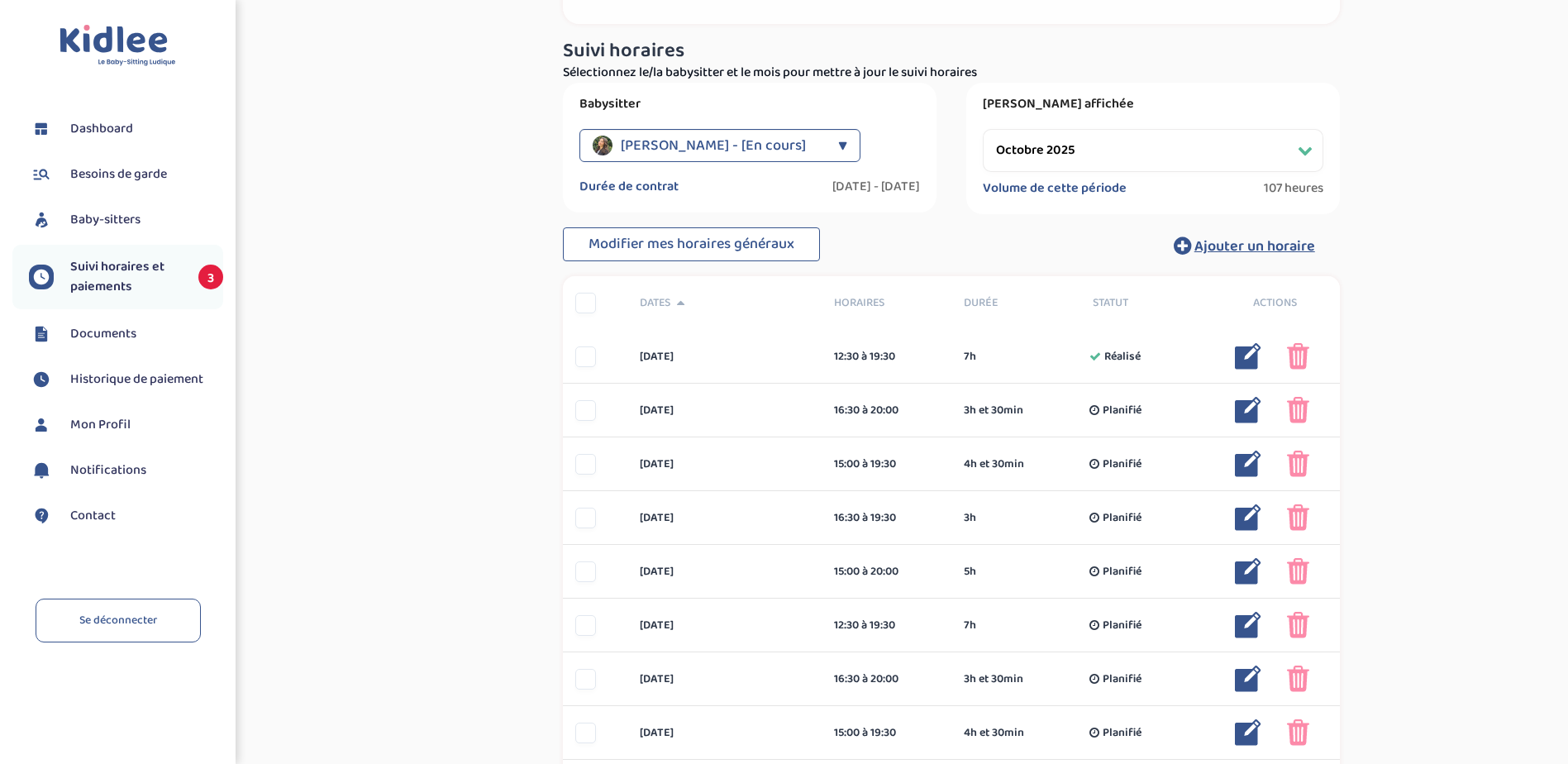
scroll to position [496, 0]
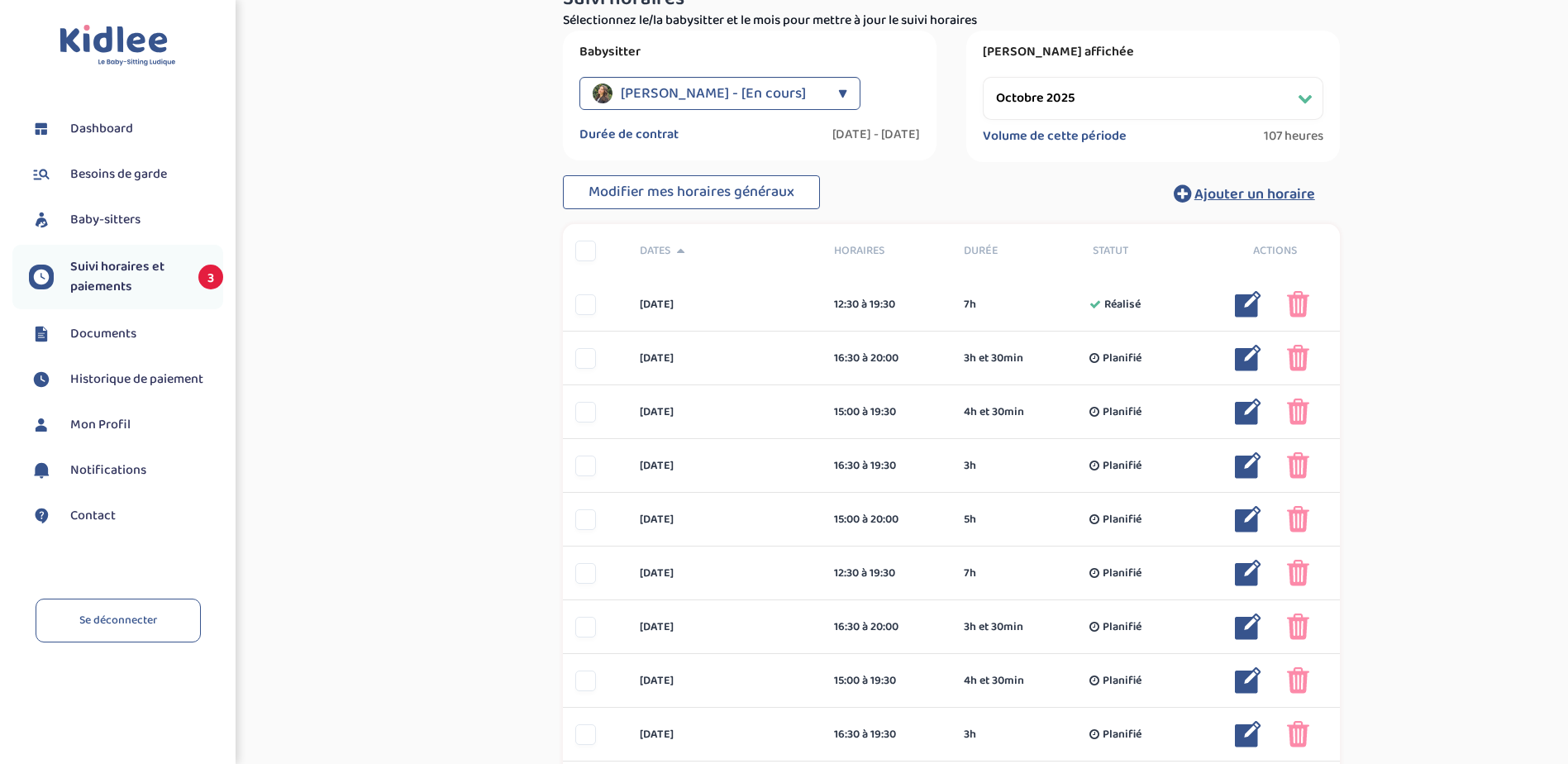
click at [838, 90] on div "▼" at bounding box center [843, 93] width 9 height 33
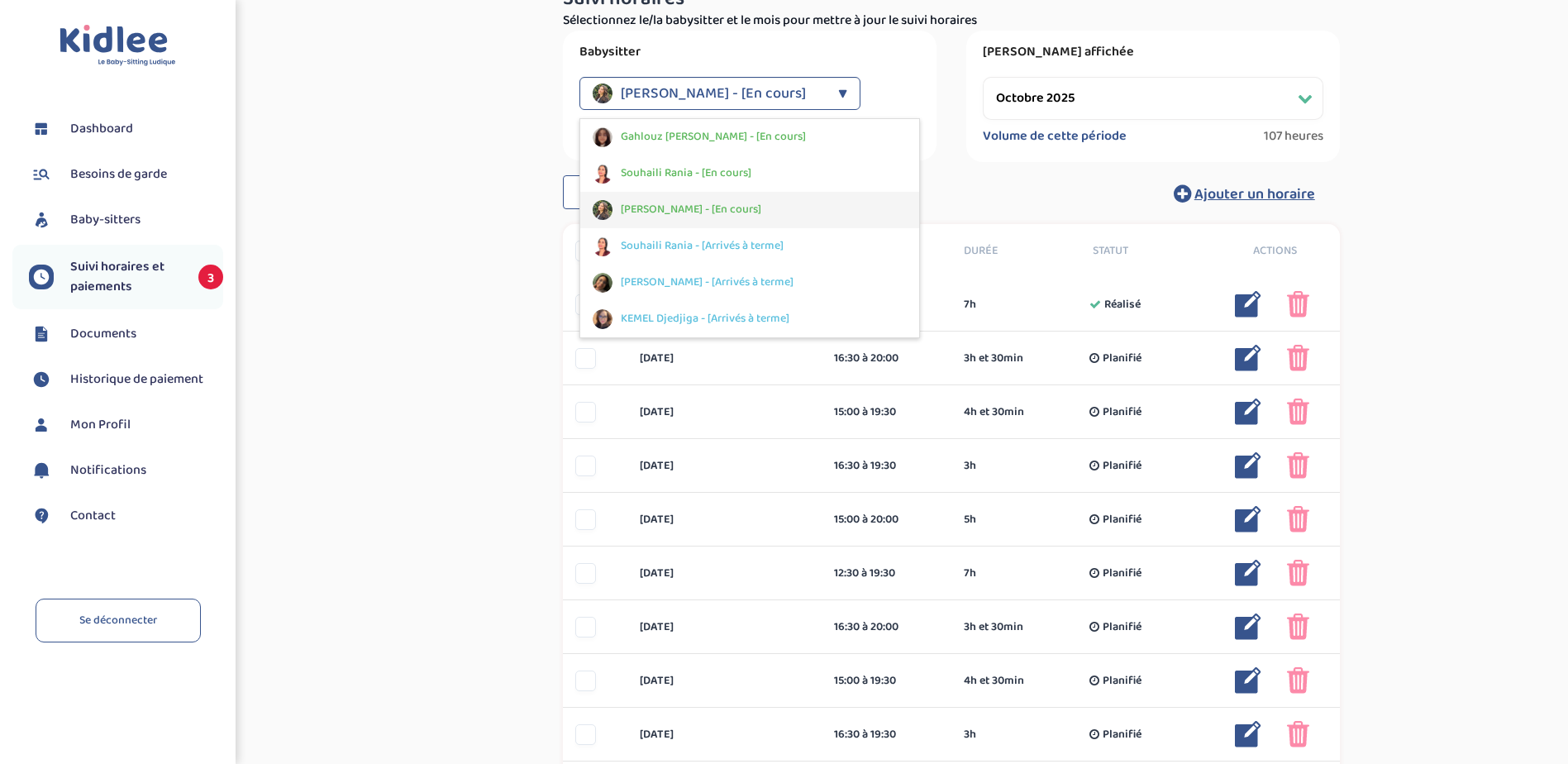
click at [767, 204] on div "Ungur Ioana - [En cours]" at bounding box center [750, 210] width 339 height 36
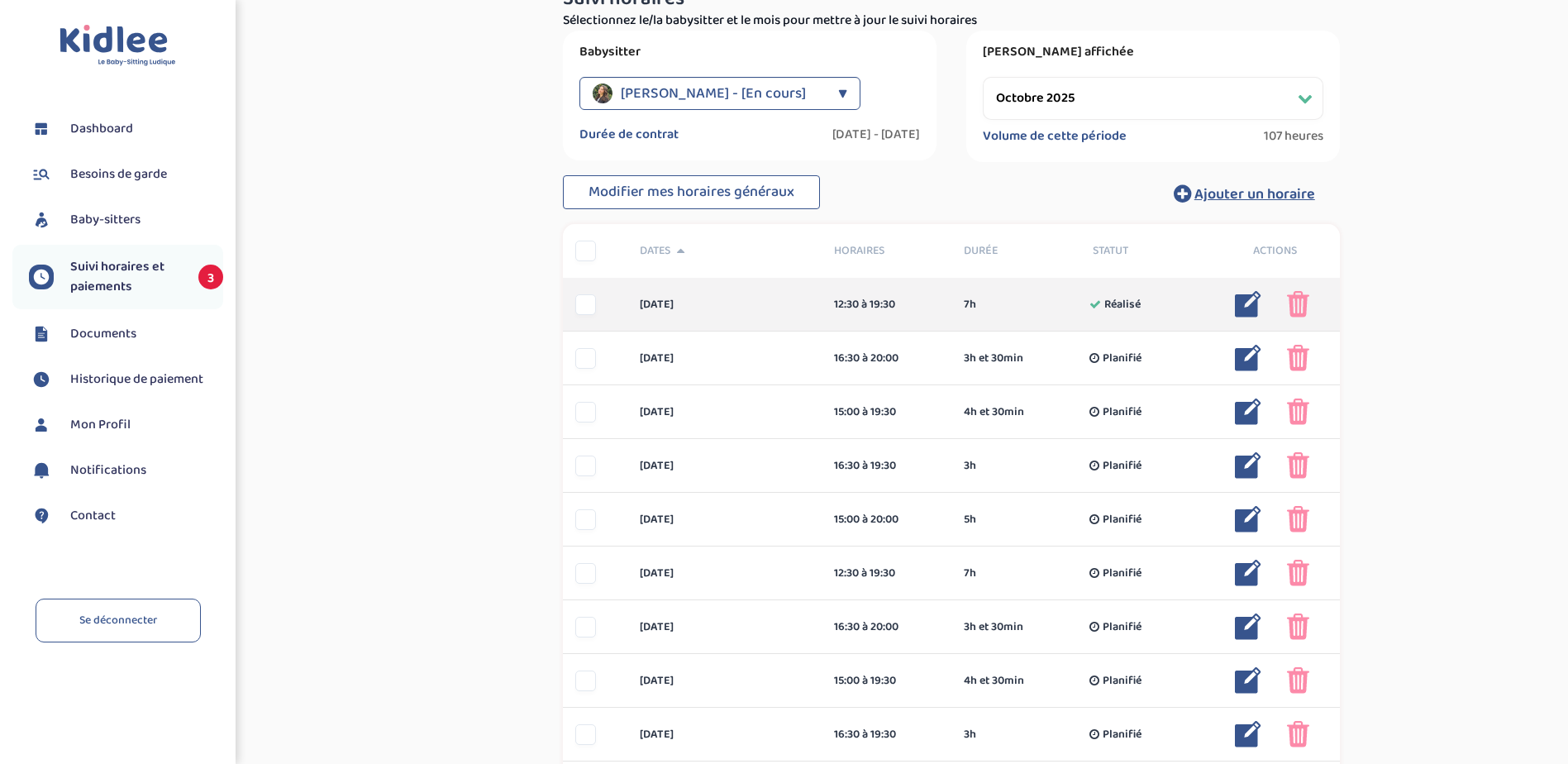
click at [586, 304] on div at bounding box center [585, 304] width 21 height 21
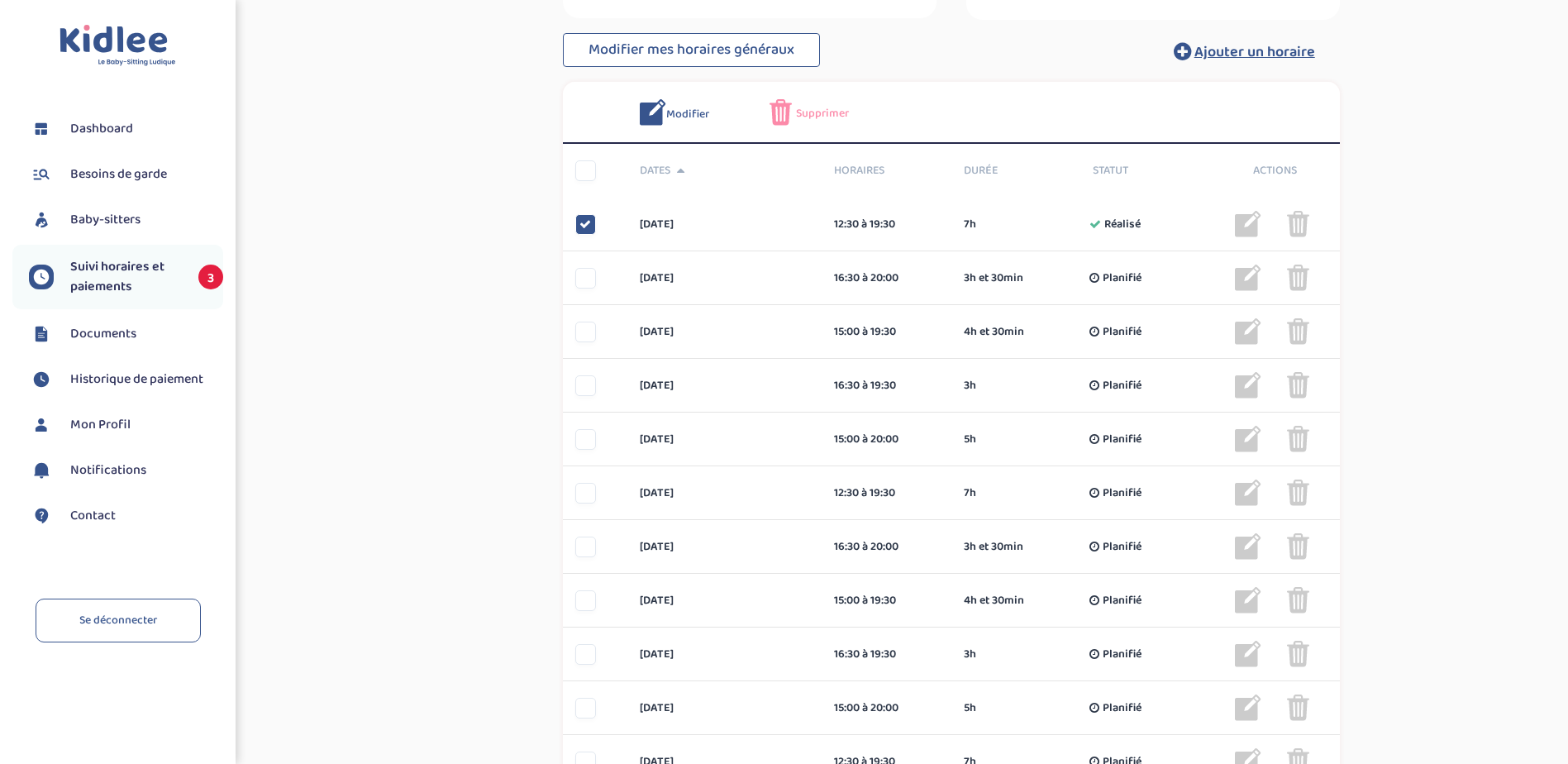
scroll to position [661, 0]
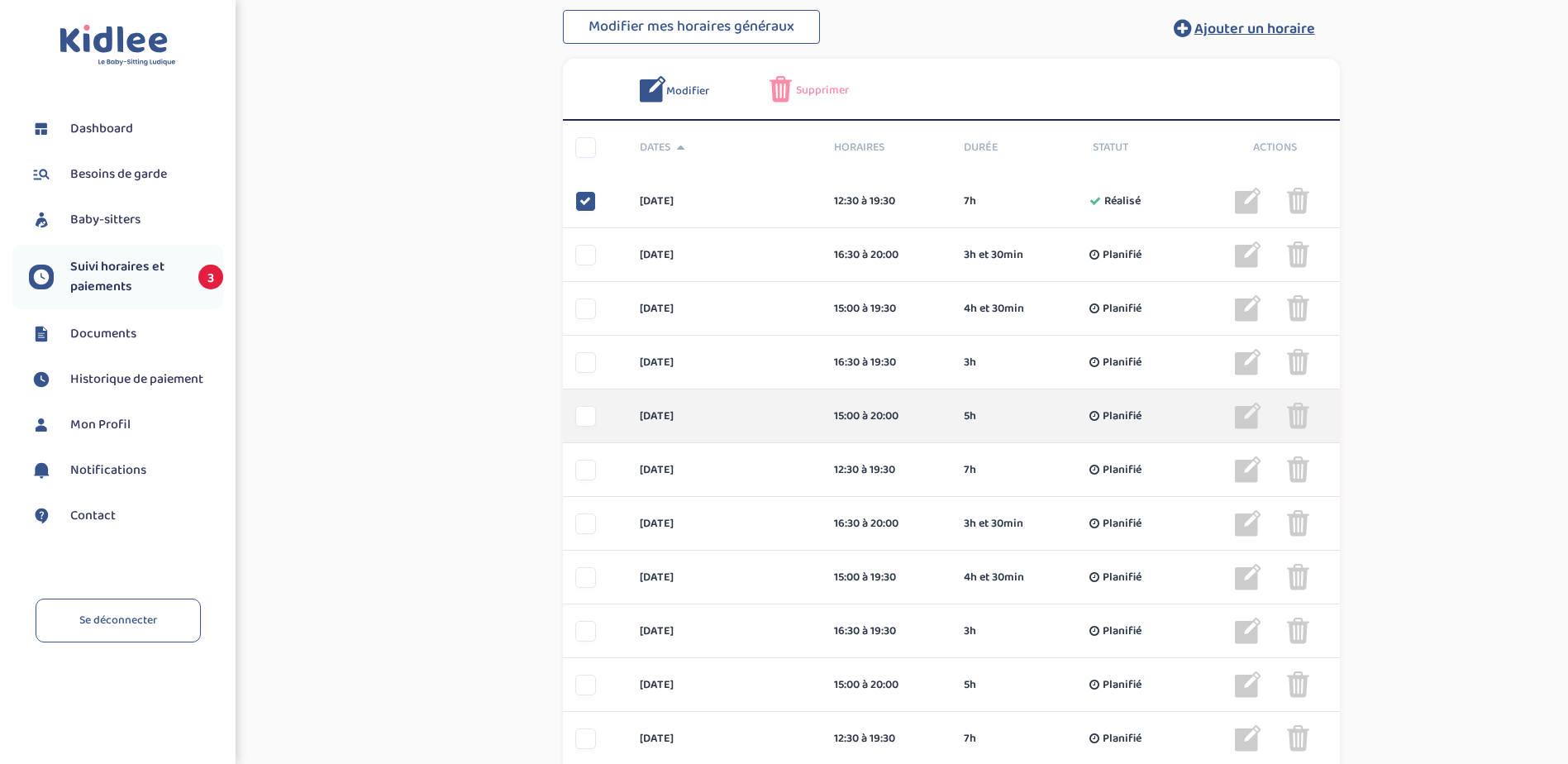
click at [585, 420] on div at bounding box center [585, 415] width 21 height 21
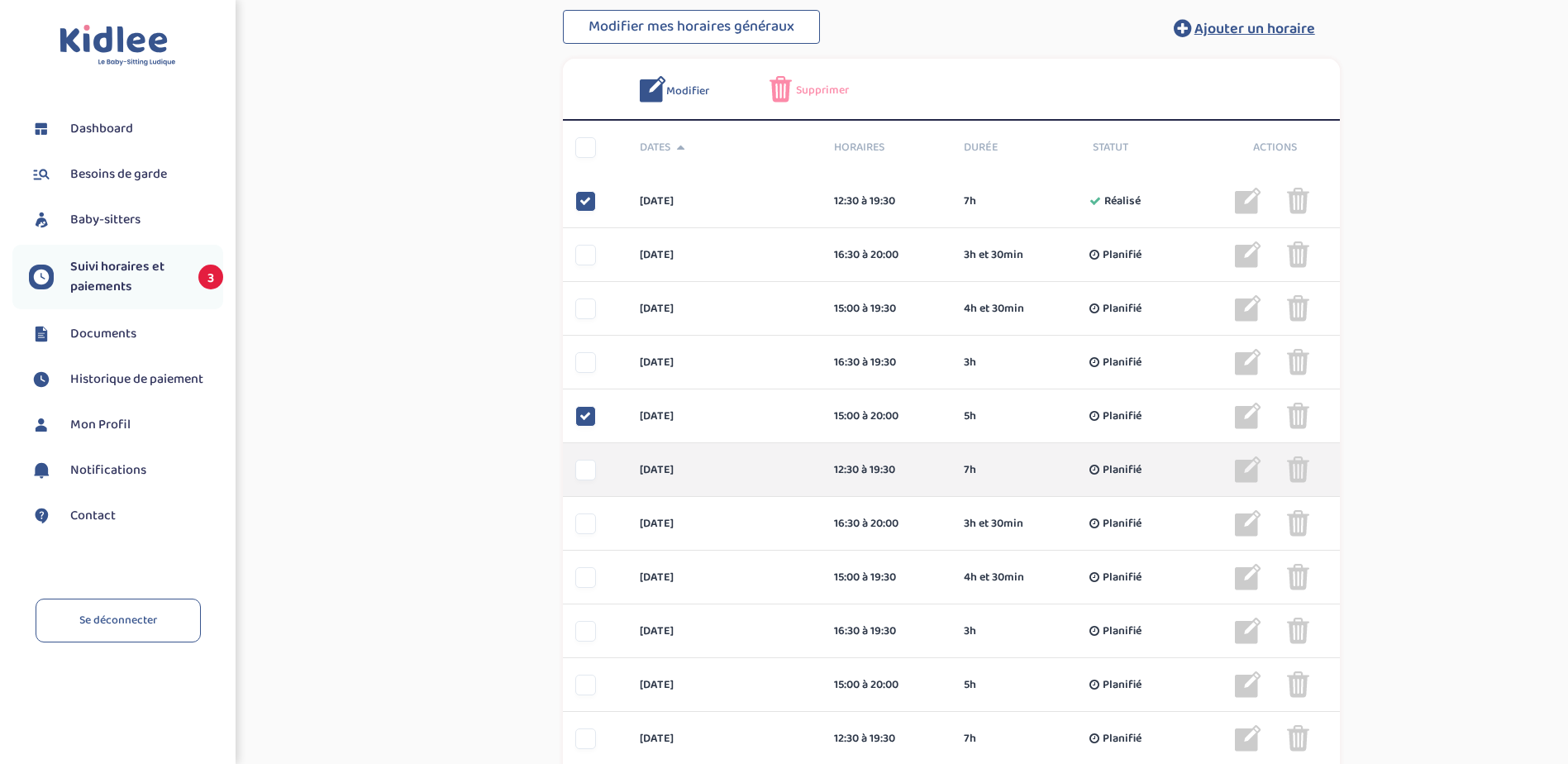
click at [584, 472] on div at bounding box center [585, 470] width 21 height 21
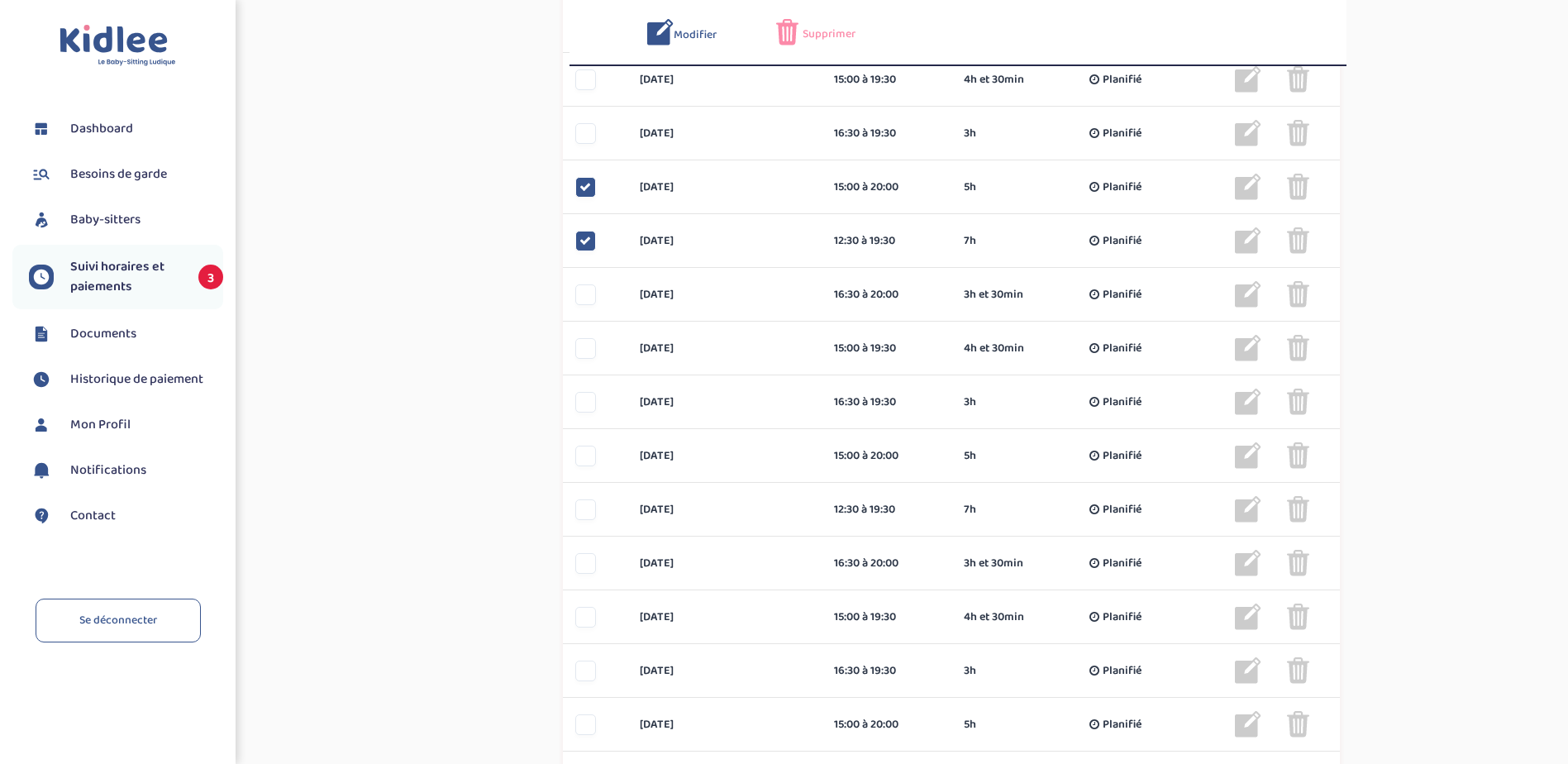
scroll to position [909, 0]
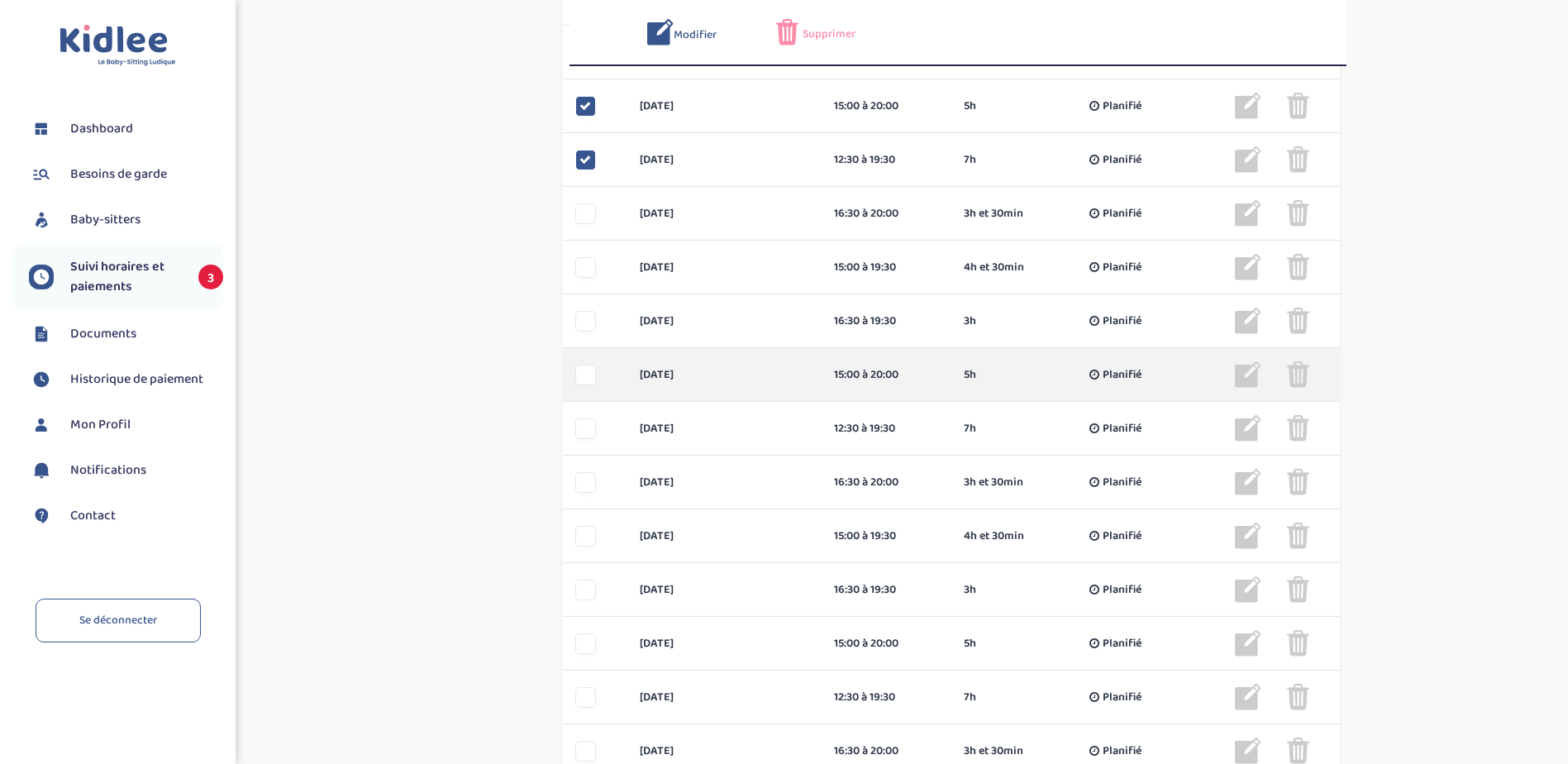
click at [583, 375] on div at bounding box center [585, 375] width 21 height 21
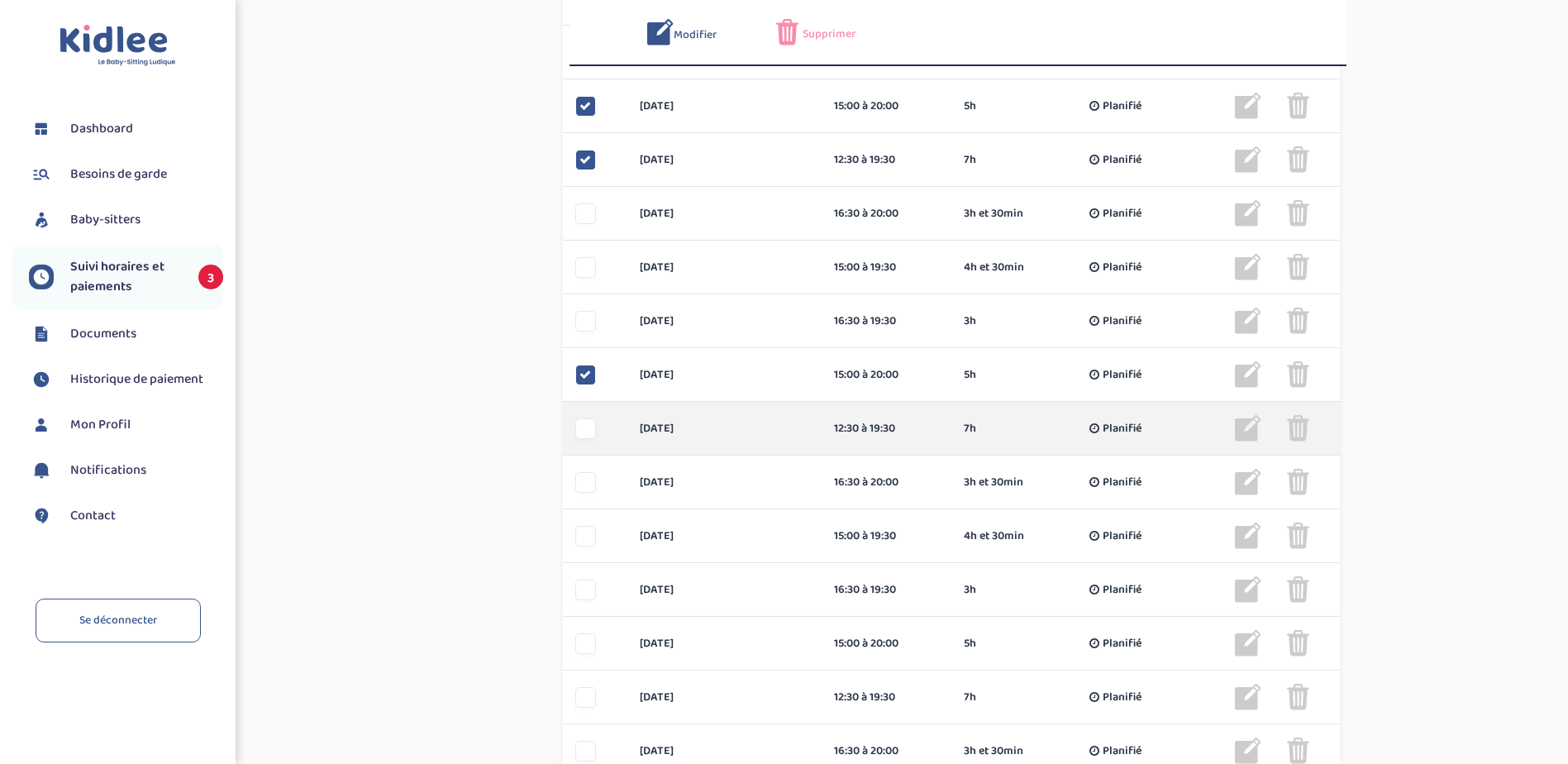
click at [585, 430] on div at bounding box center [585, 428] width 21 height 21
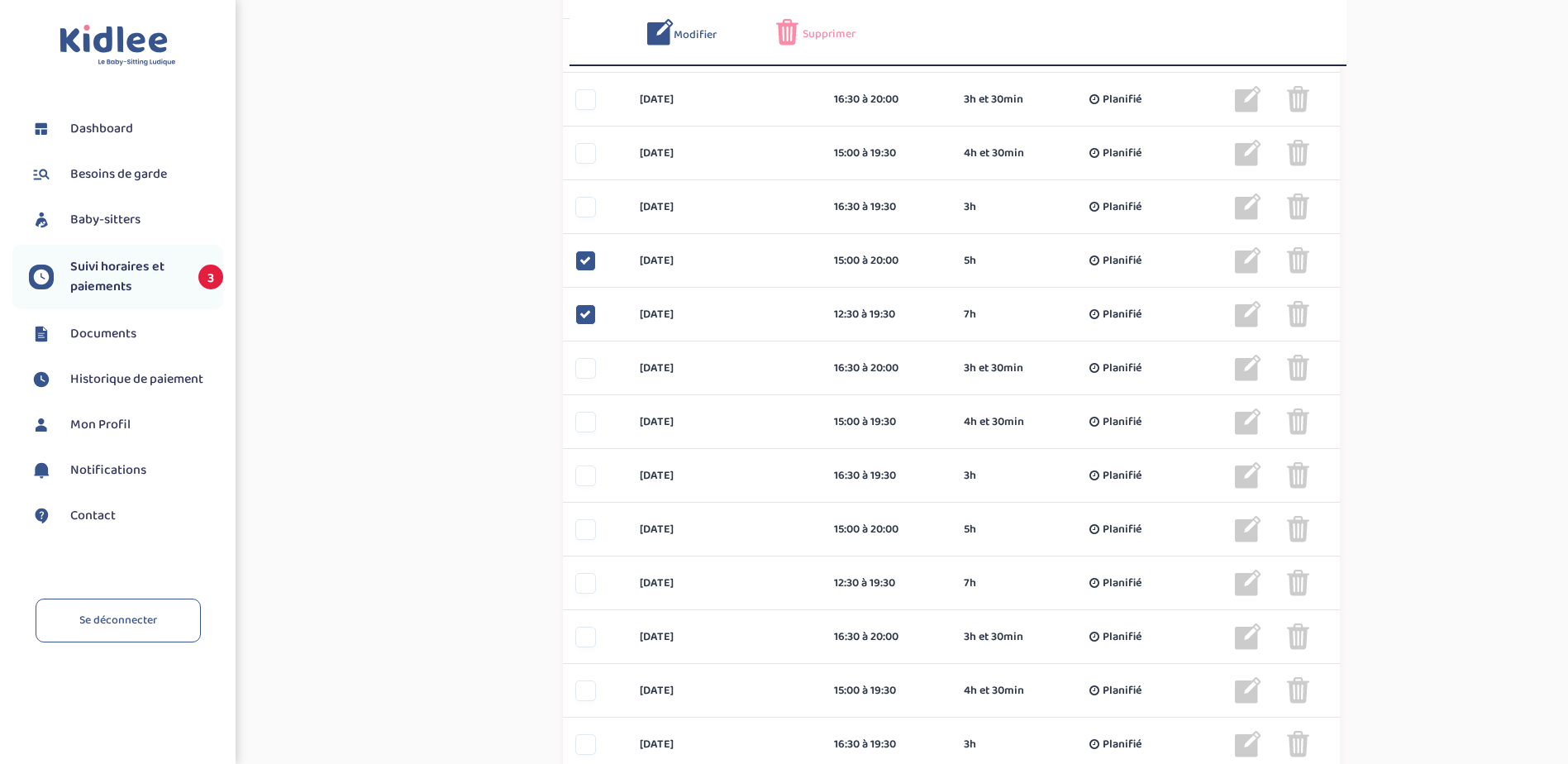
scroll to position [1074, 0]
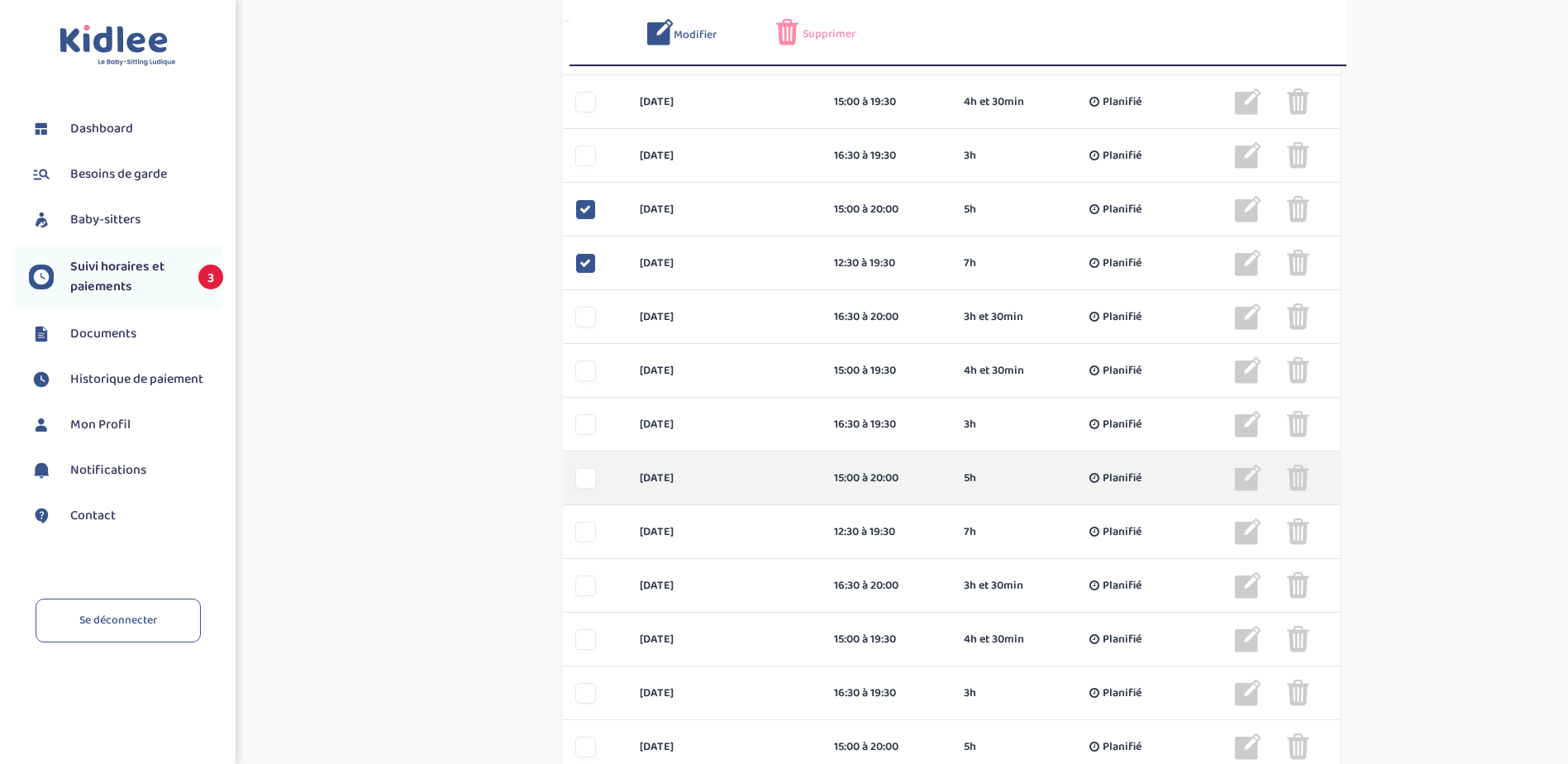
click at [588, 479] on div at bounding box center [585, 478] width 21 height 21
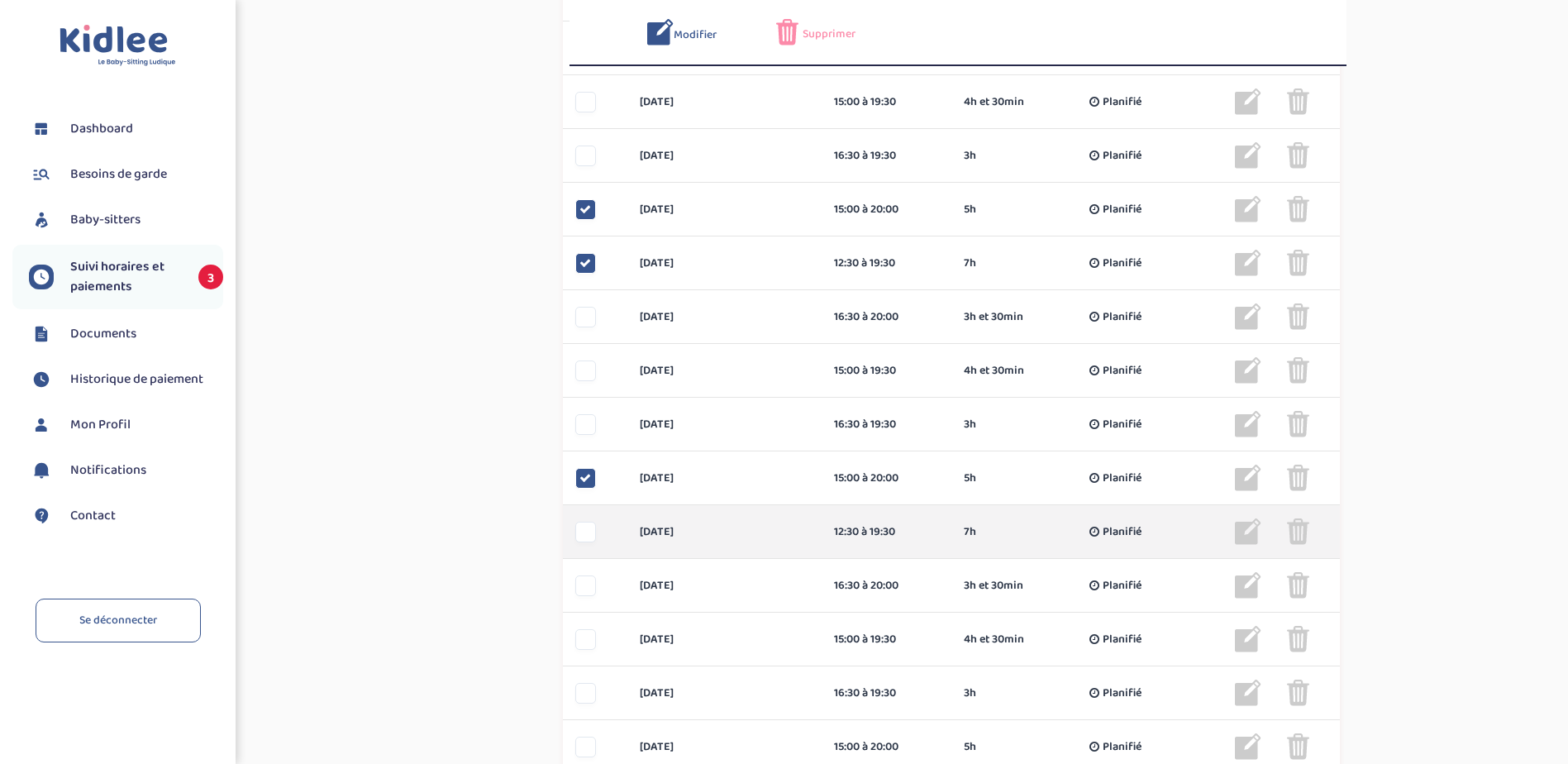
click at [585, 532] on div at bounding box center [585, 531] width 21 height 21
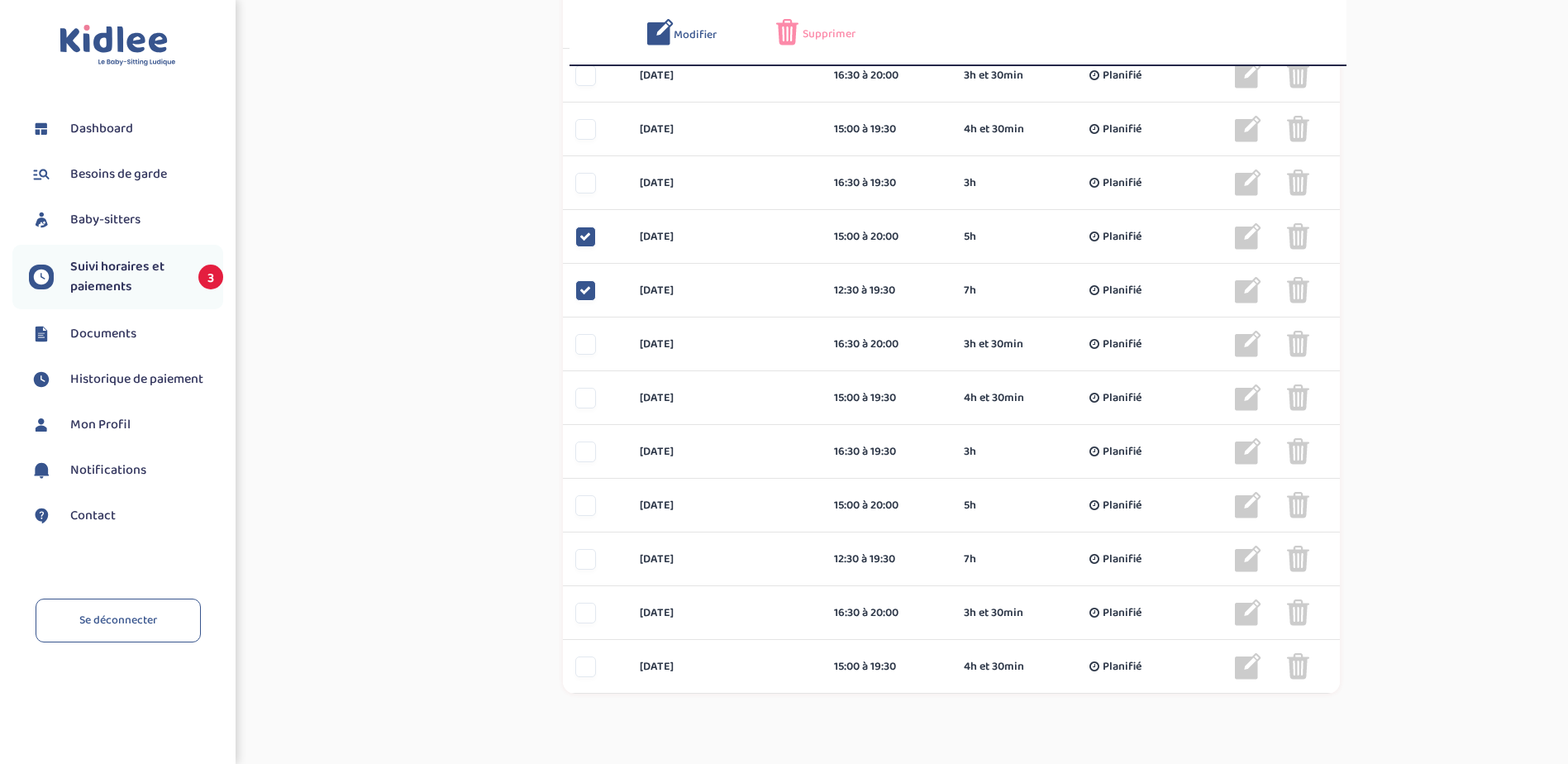
scroll to position [1323, 0]
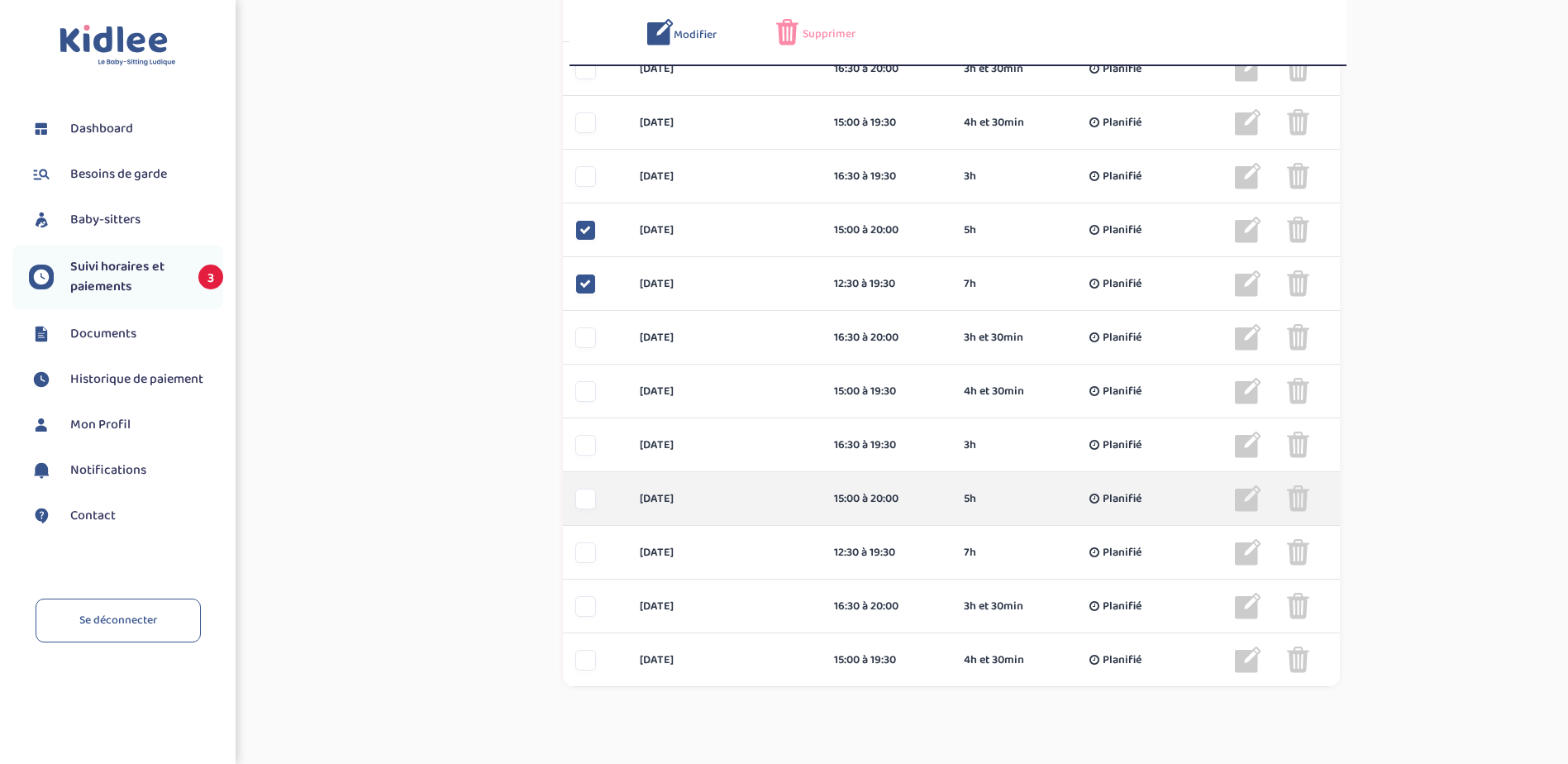
click at [578, 494] on div at bounding box center [585, 499] width 21 height 21
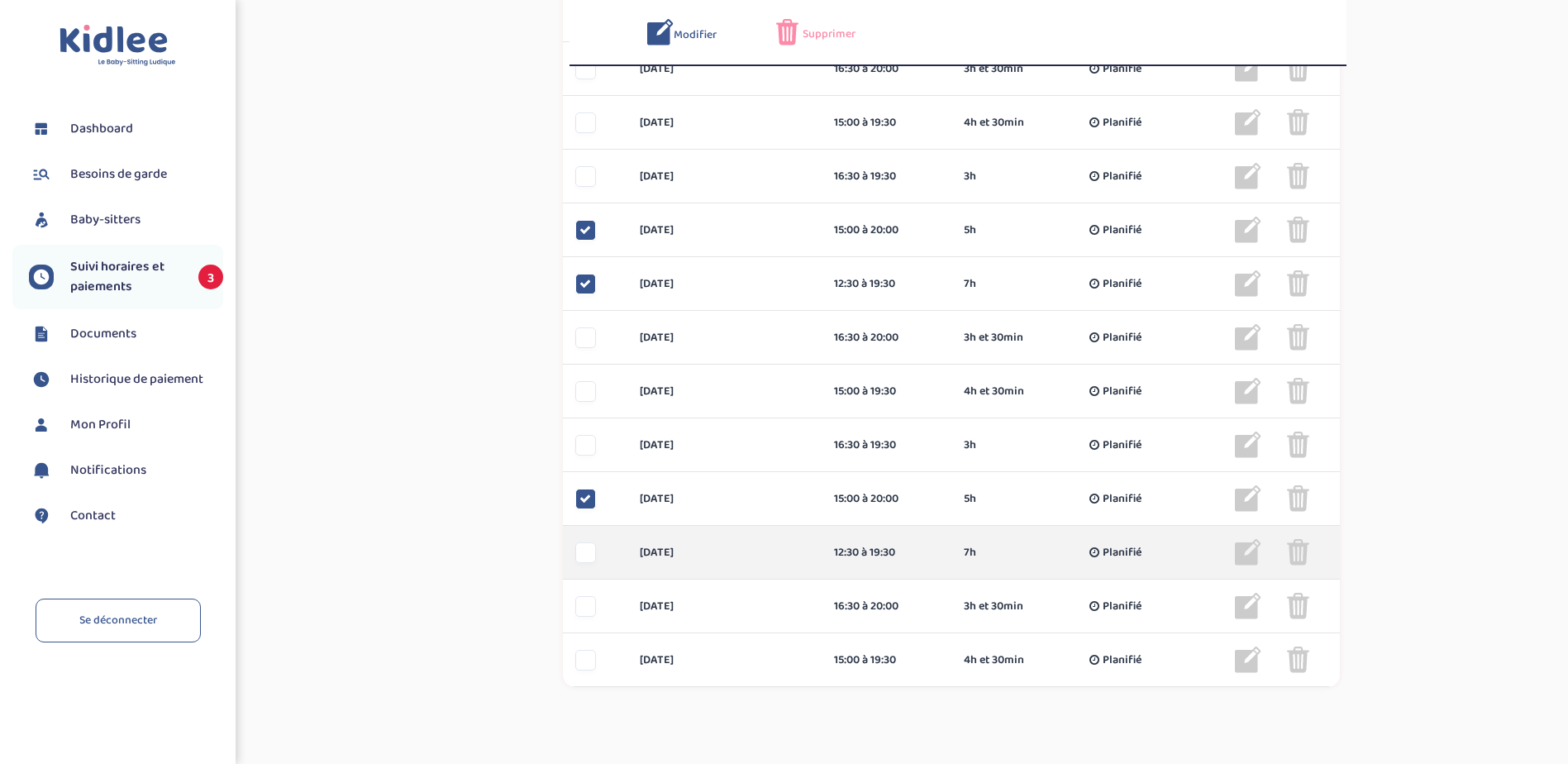
click at [583, 552] on div at bounding box center [585, 552] width 21 height 21
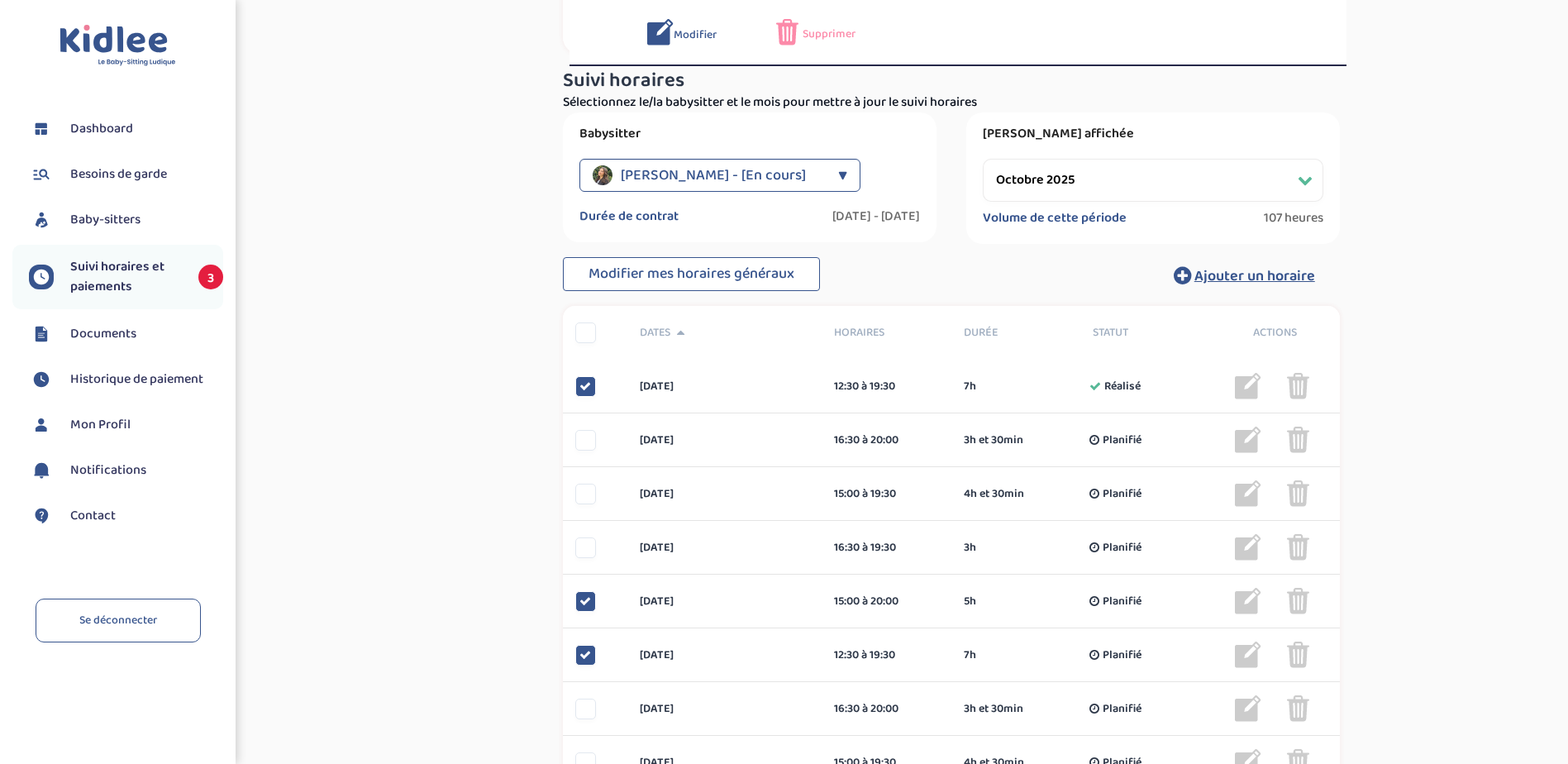
scroll to position [413, 0]
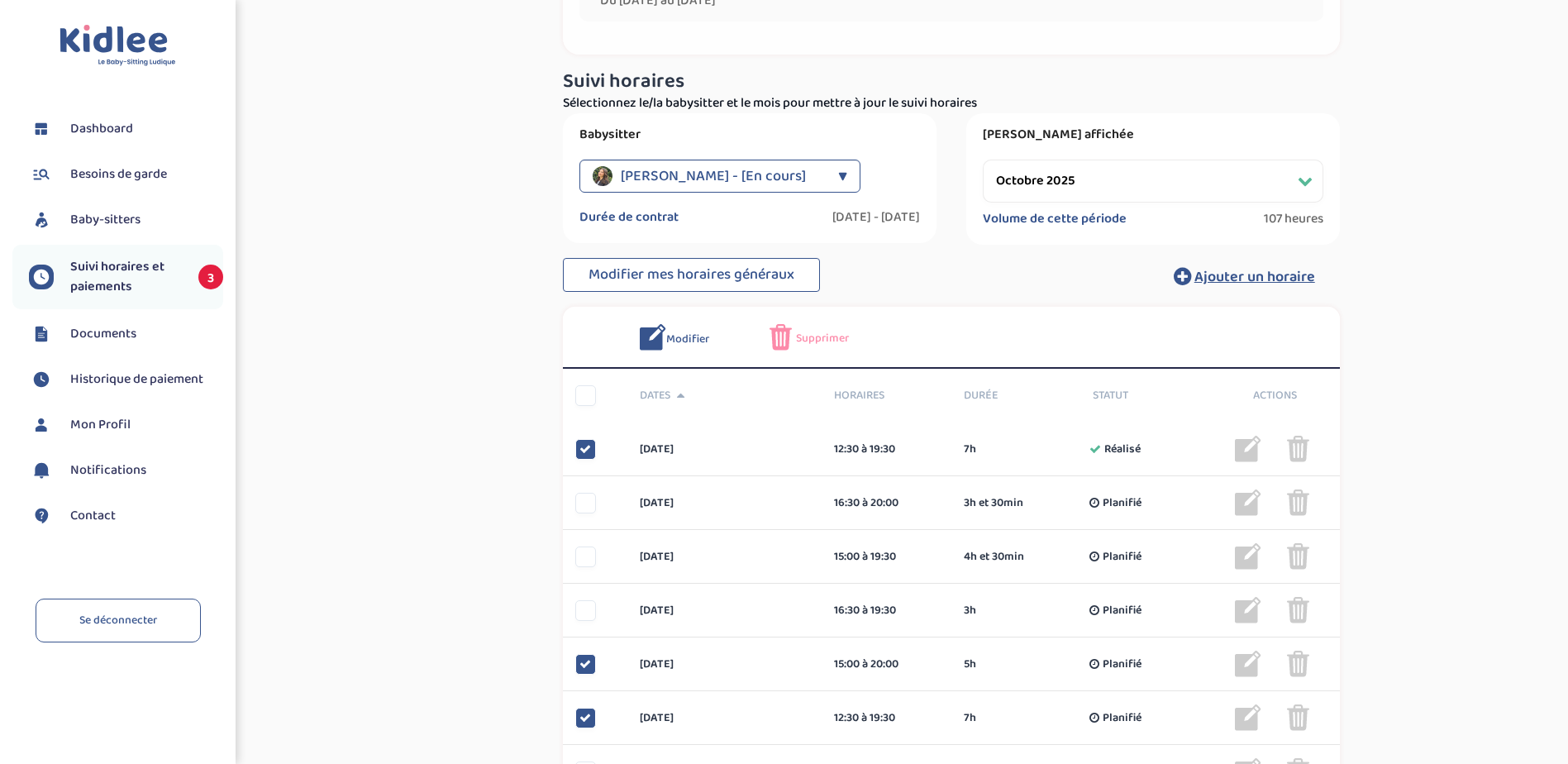
click at [827, 336] on span "Supprimer" at bounding box center [822, 338] width 53 height 17
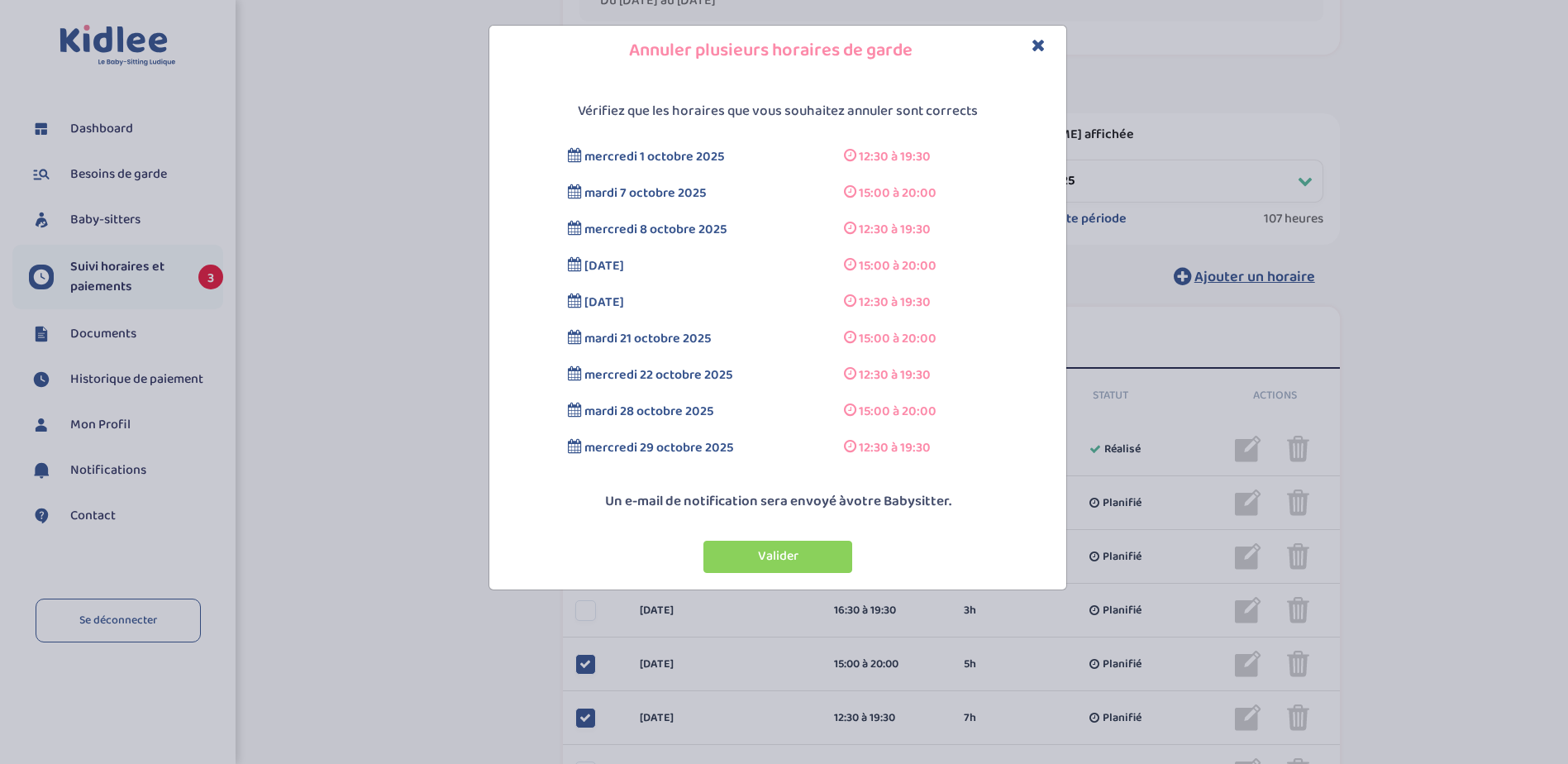
scroll to position [0, 0]
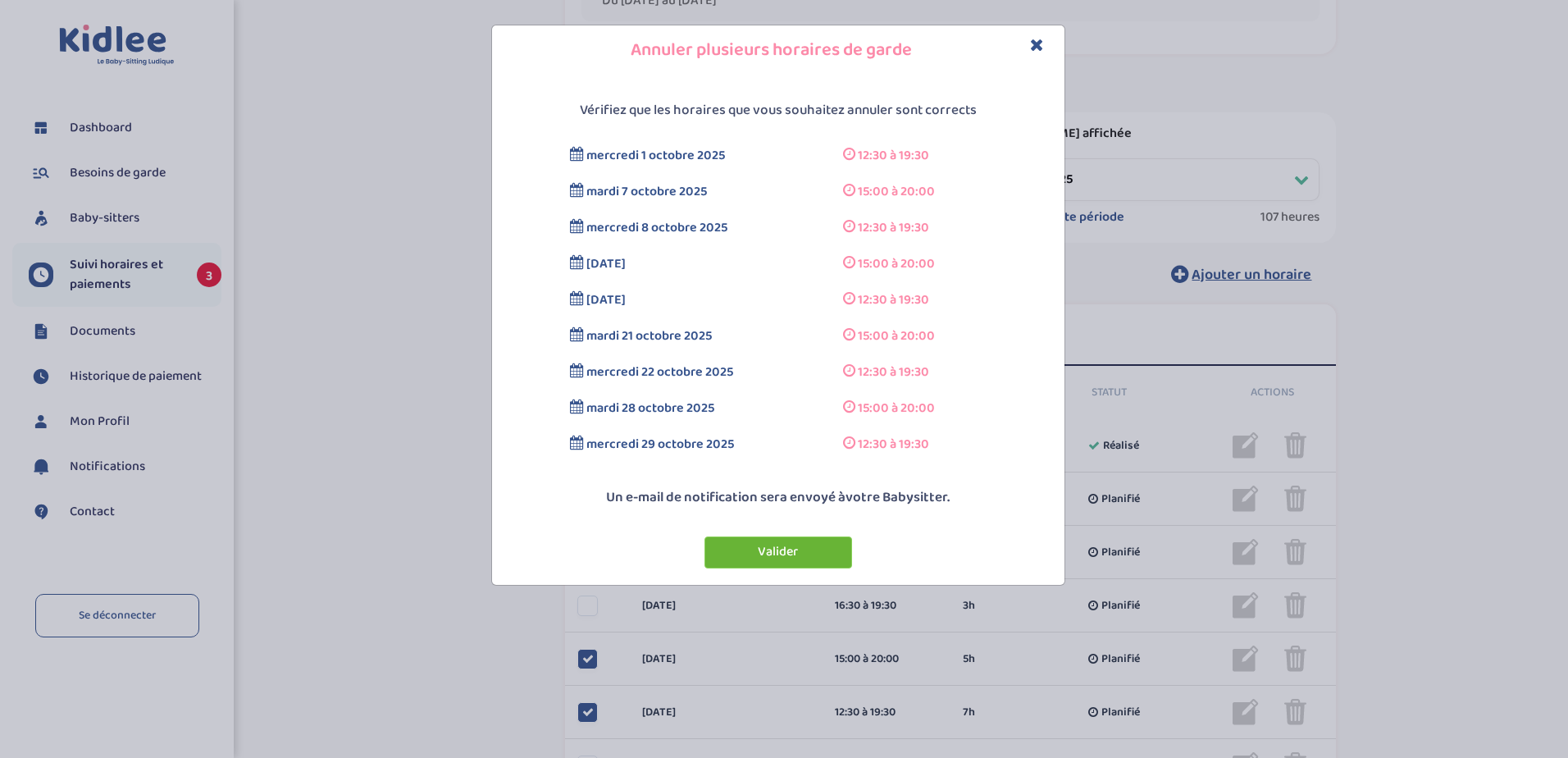
click at [786, 555] on button "Valider" at bounding box center [778, 552] width 147 height 32
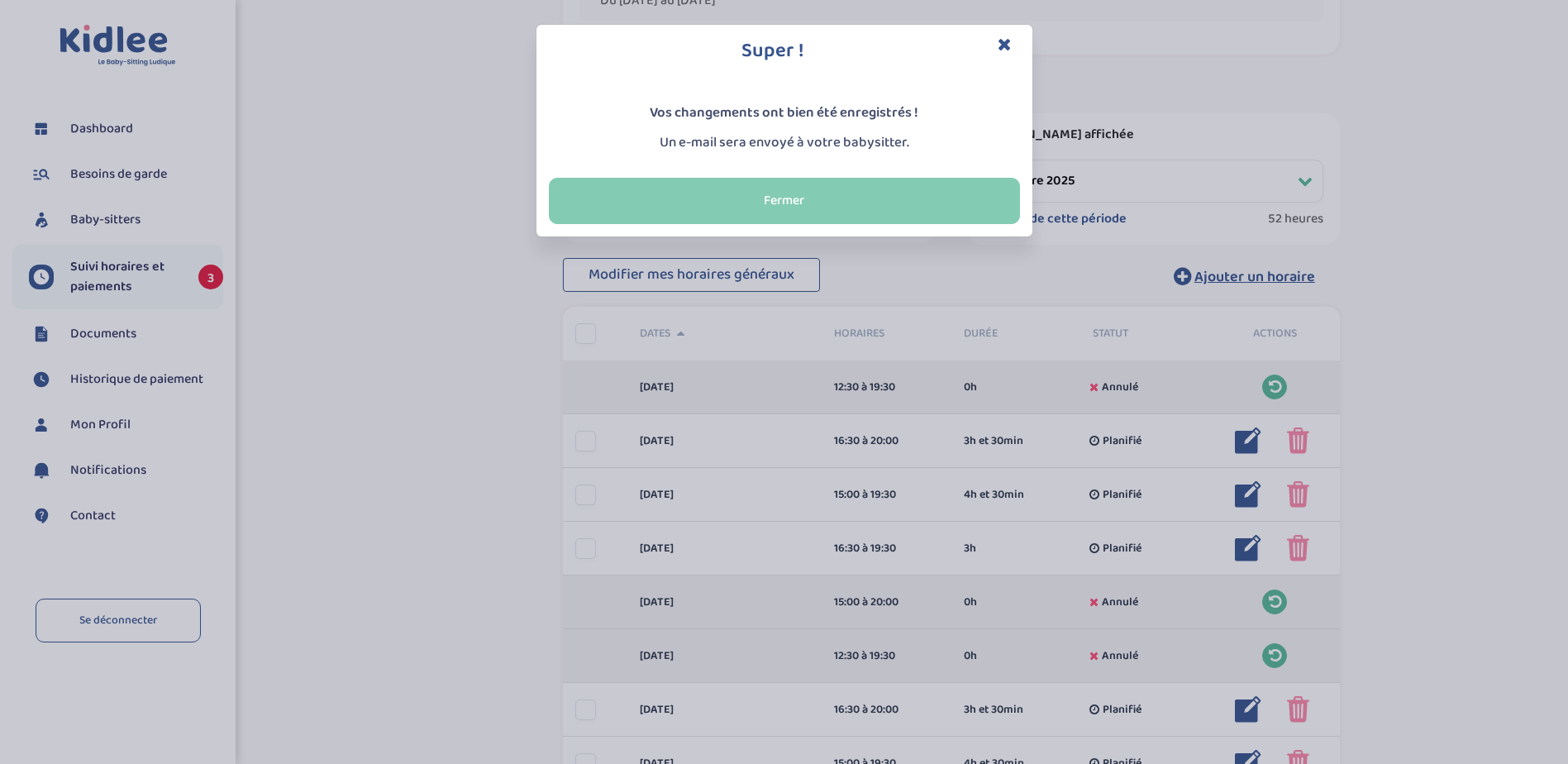
click at [869, 196] on button "Fermer" at bounding box center [784, 200] width 471 height 46
